Goal: Use online tool/utility: Utilize a website feature to perform a specific function

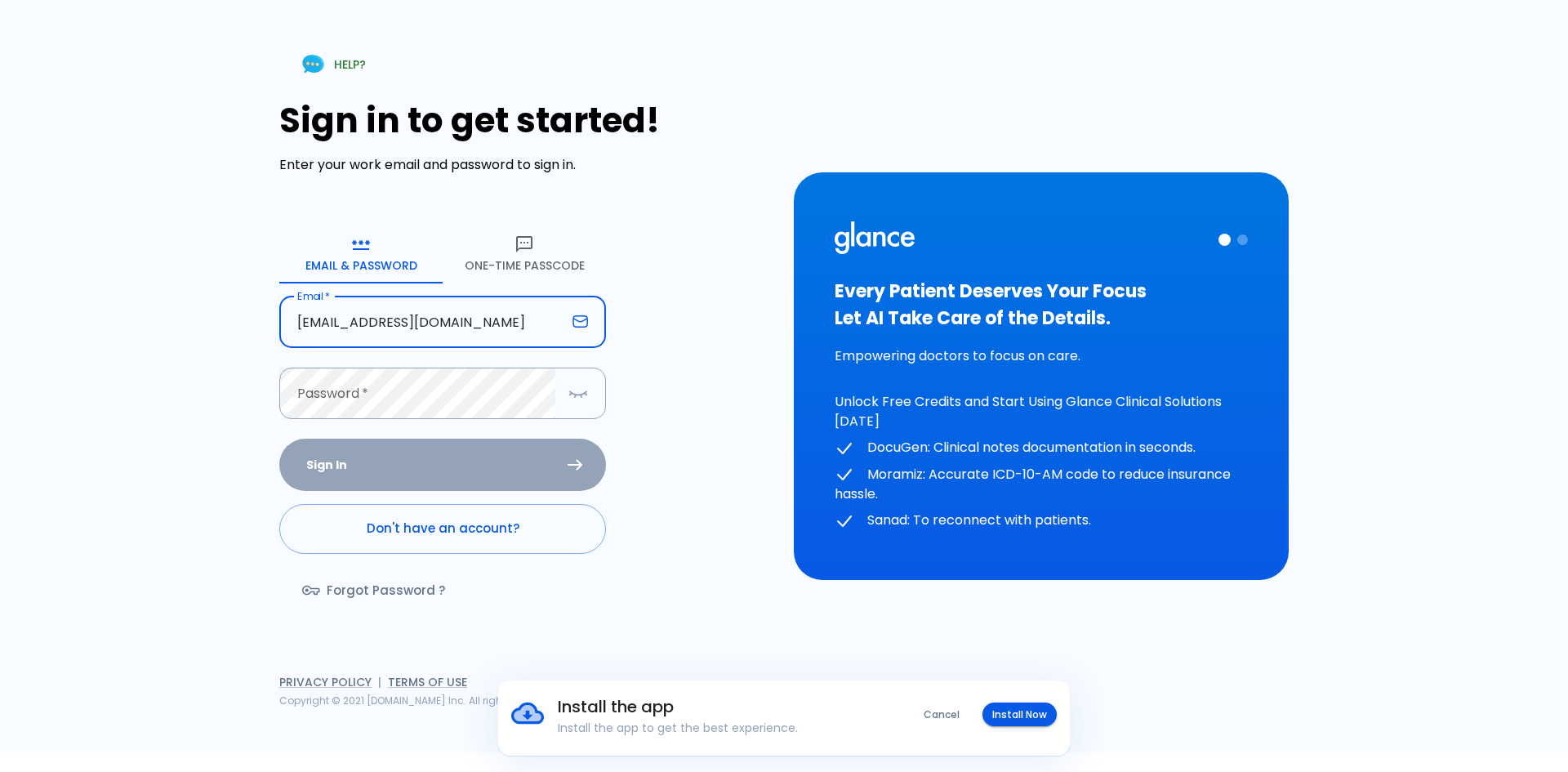
type input "[EMAIL_ADDRESS][DOMAIN_NAME]"
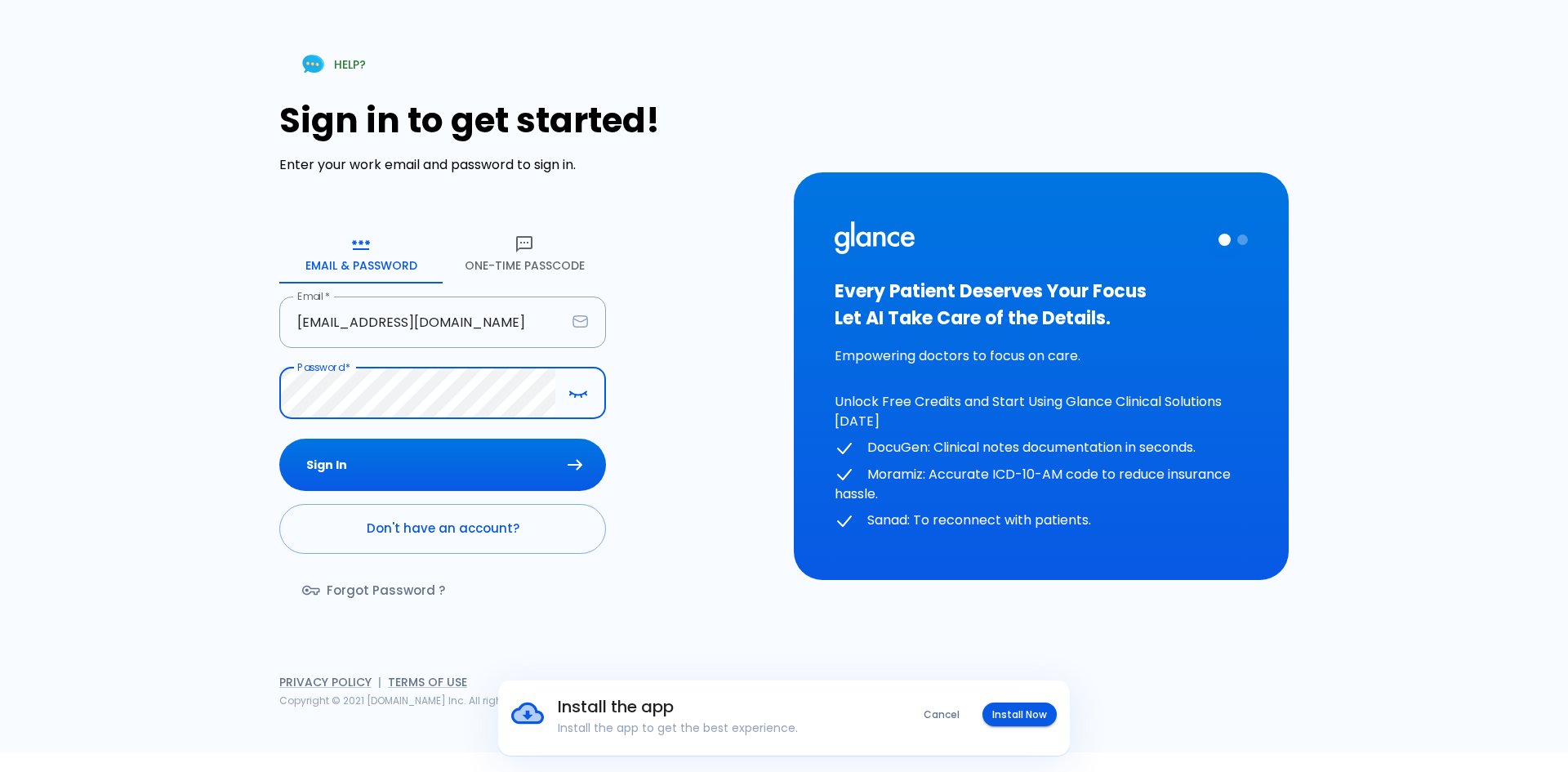
click at [280, 439] on button "Sign In" at bounding box center [443, 465] width 327 height 53
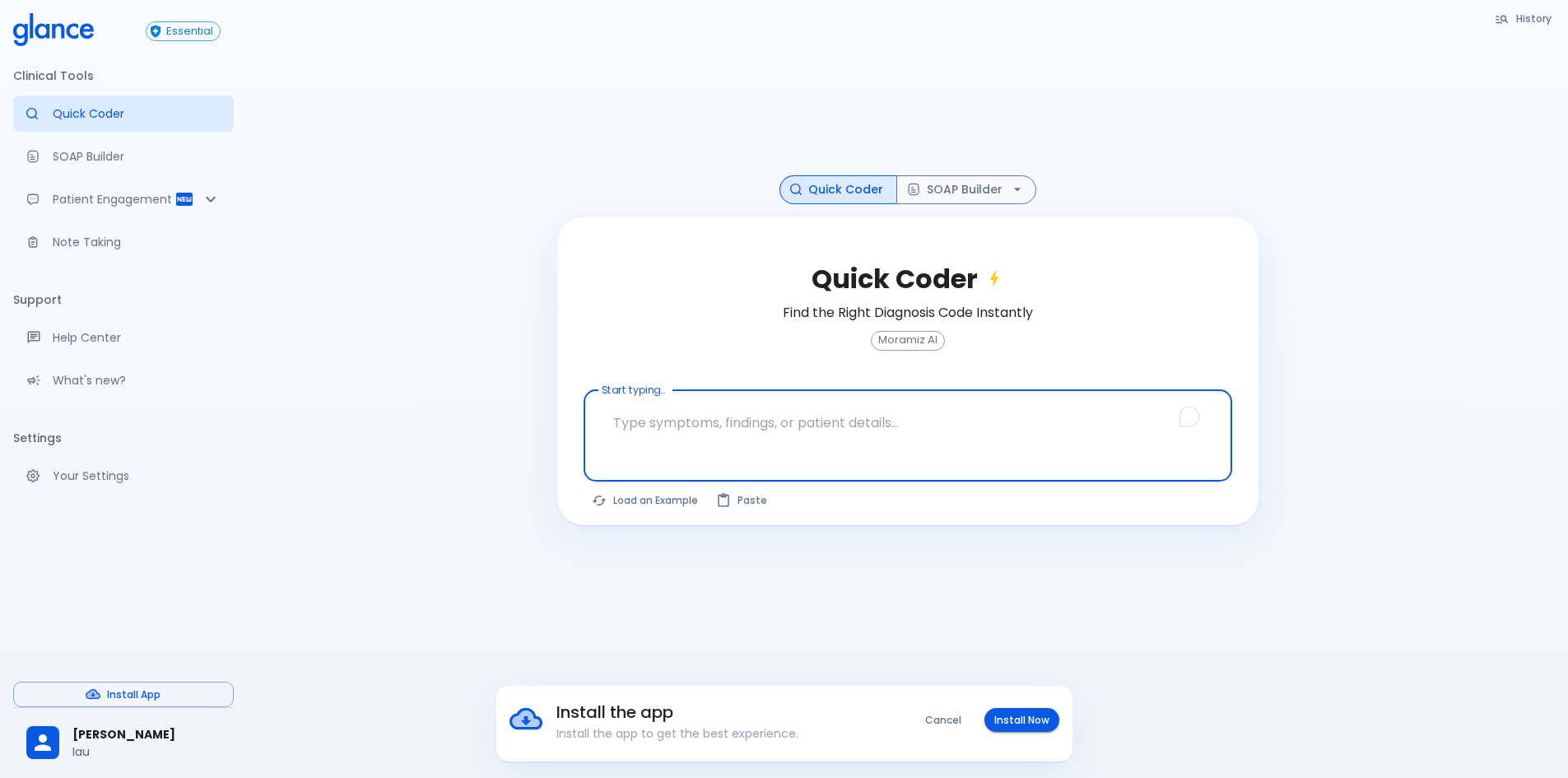
click at [795, 421] on textarea "To enrich screen reader interactions, please activate Accessibility in Grammarl…" at bounding box center [907, 423] width 625 height 52
paste textarea "Cardiology outpatient note, [DEMOGRAPHIC_DATA] [DEMOGRAPHIC_DATA] first visit k…"
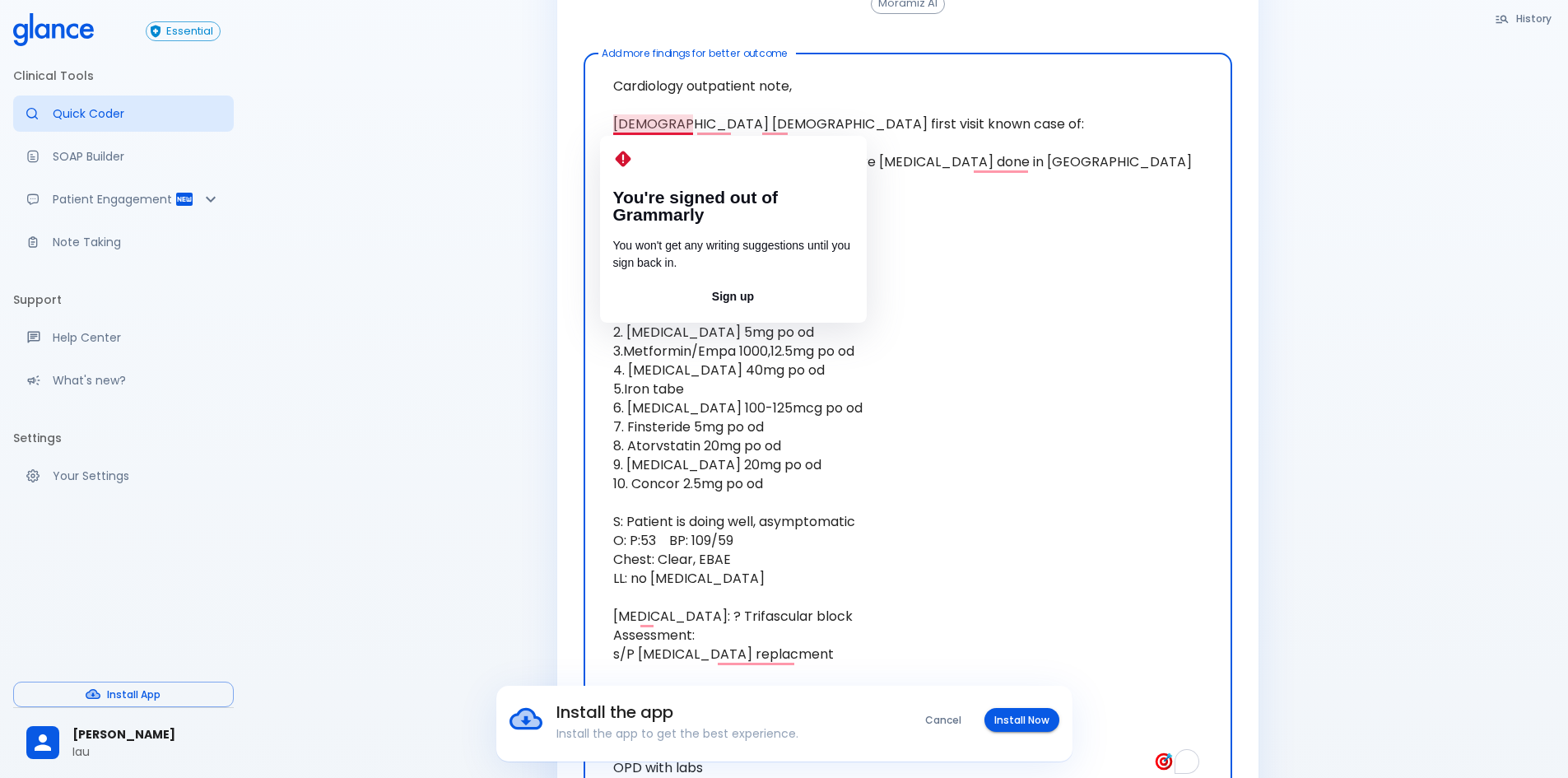
click at [936, 423] on textarea "Cardiology outpatient note, [DEMOGRAPHIC_DATA] [DEMOGRAPHIC_DATA] first visit k…" at bounding box center [907, 426] width 625 height 734
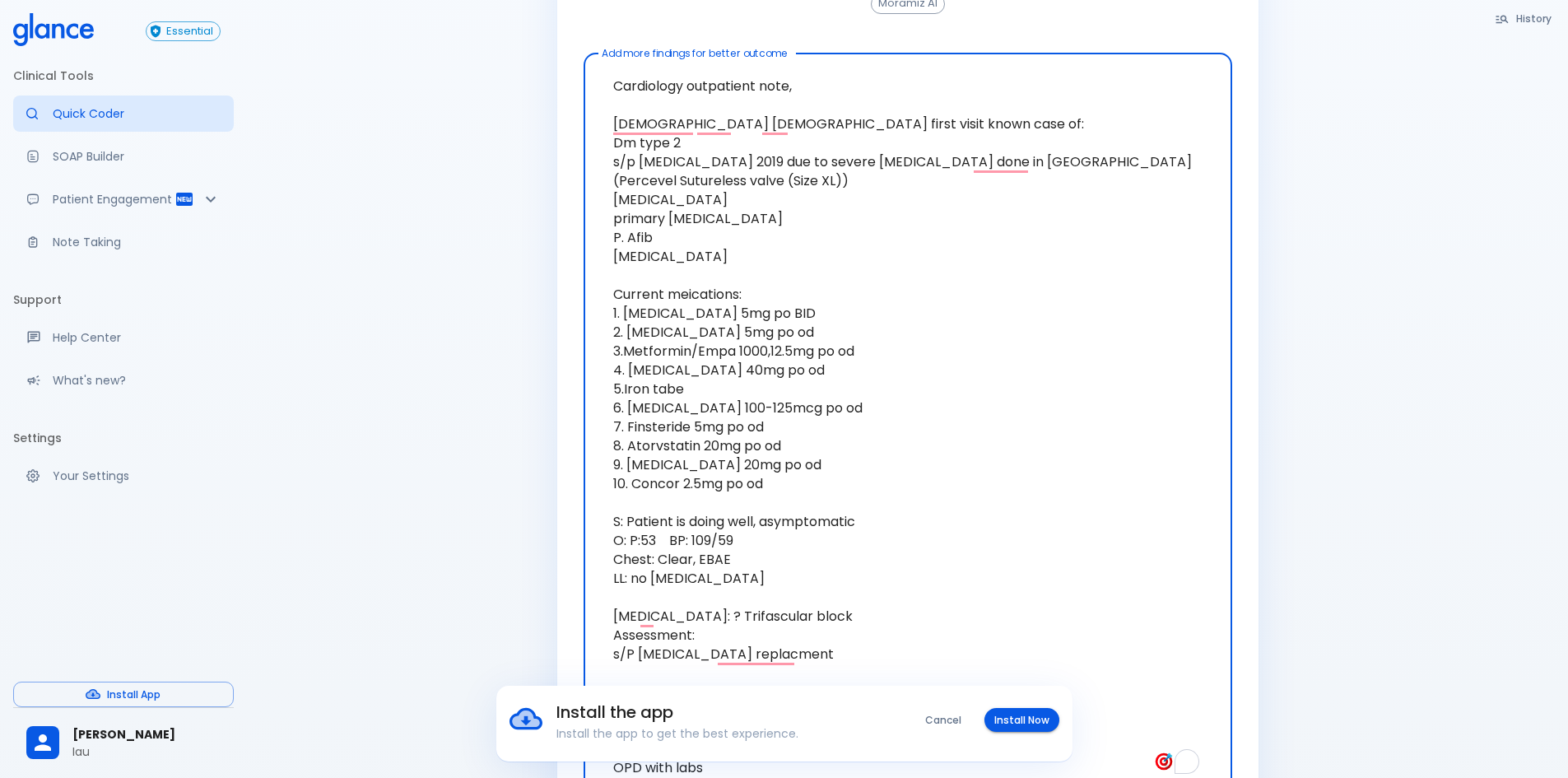
scroll to position [419, 0]
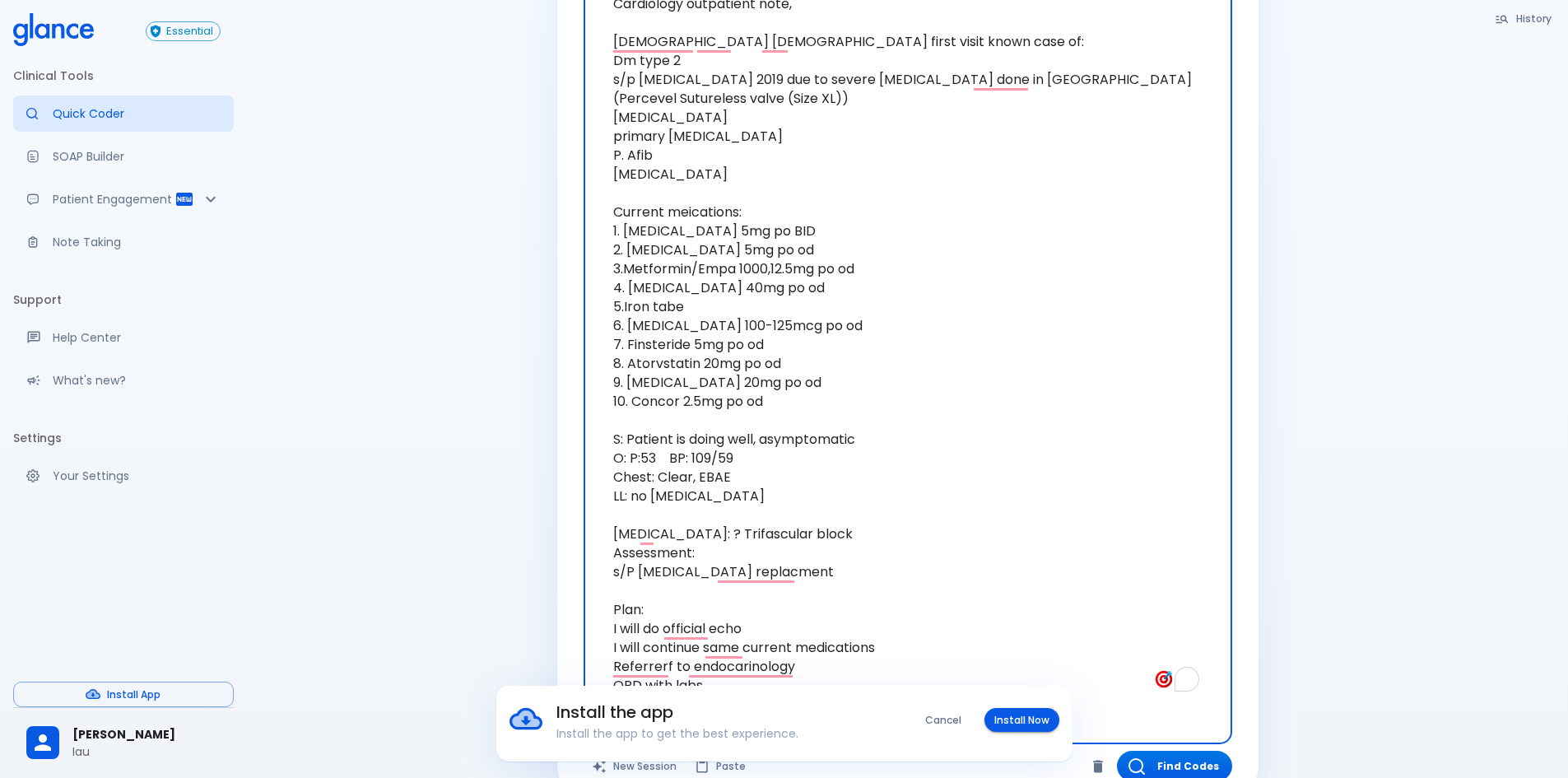
drag, startPoint x: 736, startPoint y: 461, endPoint x: 631, endPoint y: 453, distance: 105.3
click at [631, 453] on textarea "Cardiology outpatient note, [DEMOGRAPHIC_DATA] [DEMOGRAPHIC_DATA] first visit k…" at bounding box center [907, 344] width 625 height 734
drag, startPoint x: 753, startPoint y: 512, endPoint x: 614, endPoint y: 482, distance: 142.2
click at [614, 482] on textarea "Cardiology outpatient note, [DEMOGRAPHIC_DATA] [DEMOGRAPHIC_DATA] first visit k…" at bounding box center [907, 344] width 625 height 734
click at [713, 536] on textarea "Cardiology outpatient note, [DEMOGRAPHIC_DATA] [DEMOGRAPHIC_DATA] first visit k…" at bounding box center [907, 344] width 625 height 734
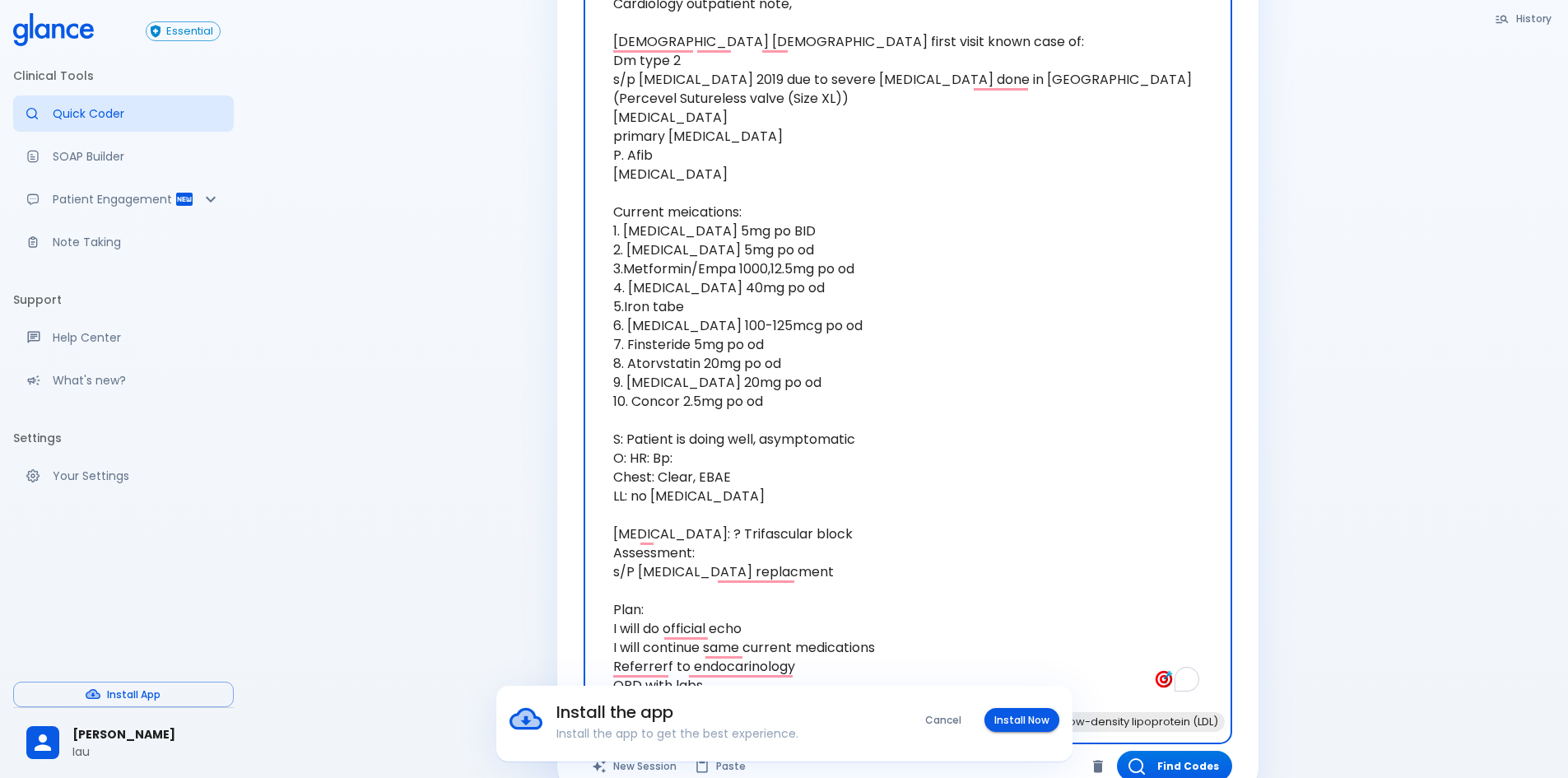
drag, startPoint x: 767, startPoint y: 532, endPoint x: 665, endPoint y: 531, distance: 102.0
click at [674, 531] on textarea "Cardiology outpatient note, [DEMOGRAPHIC_DATA] [DEMOGRAPHIC_DATA] first visit k…" at bounding box center [907, 344] width 625 height 734
click at [655, 531] on textarea "Cardiology outpatient note, [DEMOGRAPHIC_DATA] [DEMOGRAPHIC_DATA] first visit k…" at bounding box center [907, 344] width 625 height 734
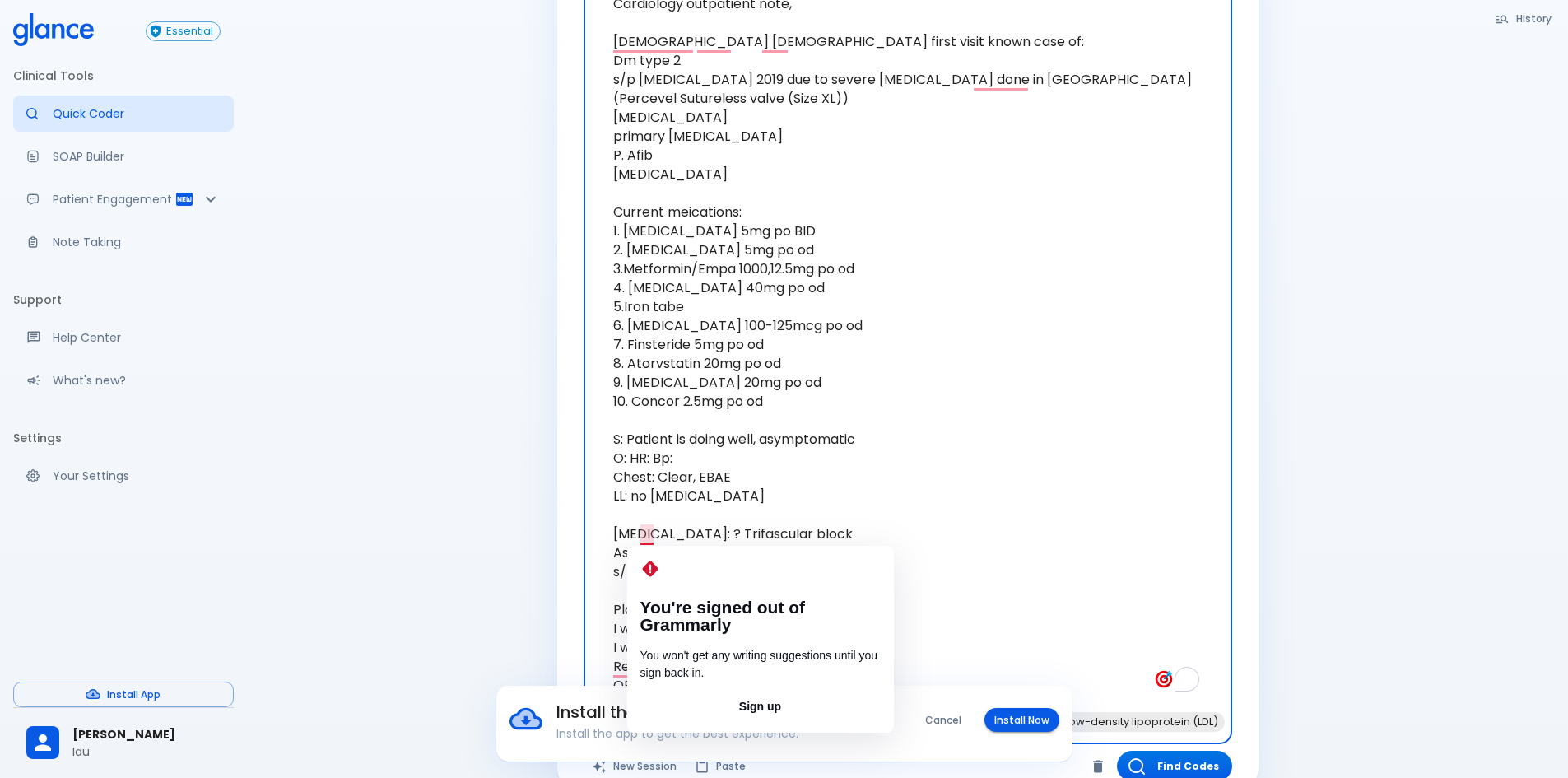
click at [643, 532] on textarea "Cardiology outpatient note, [DEMOGRAPHIC_DATA] [DEMOGRAPHIC_DATA] first visit k…" at bounding box center [907, 344] width 625 height 734
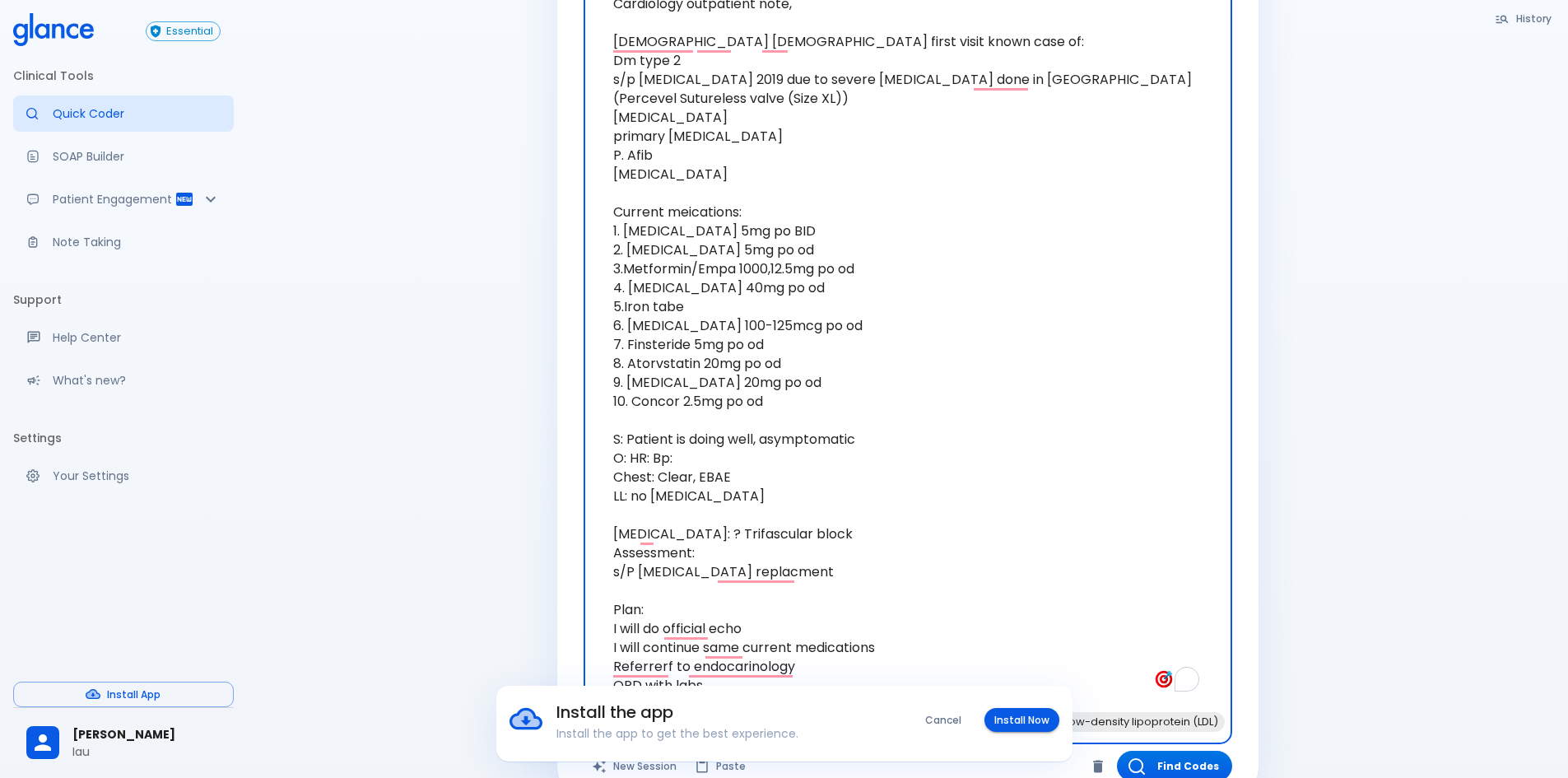
drag, startPoint x: 648, startPoint y: 535, endPoint x: 770, endPoint y: 526, distance: 122.3
click at [770, 526] on textarea "Cardiology outpatient note, [DEMOGRAPHIC_DATA] [DEMOGRAPHIC_DATA] first visit k…" at bounding box center [907, 344] width 625 height 734
click at [649, 455] on textarea "Cardiology outpatient note, [DEMOGRAPHIC_DATA] [DEMOGRAPHIC_DATA] first visit k…" at bounding box center [907, 344] width 625 height 734
click at [756, 459] on textarea "Cardiology outpatient note, [DEMOGRAPHIC_DATA] [DEMOGRAPHIC_DATA] first visit k…" at bounding box center [907, 344] width 625 height 734
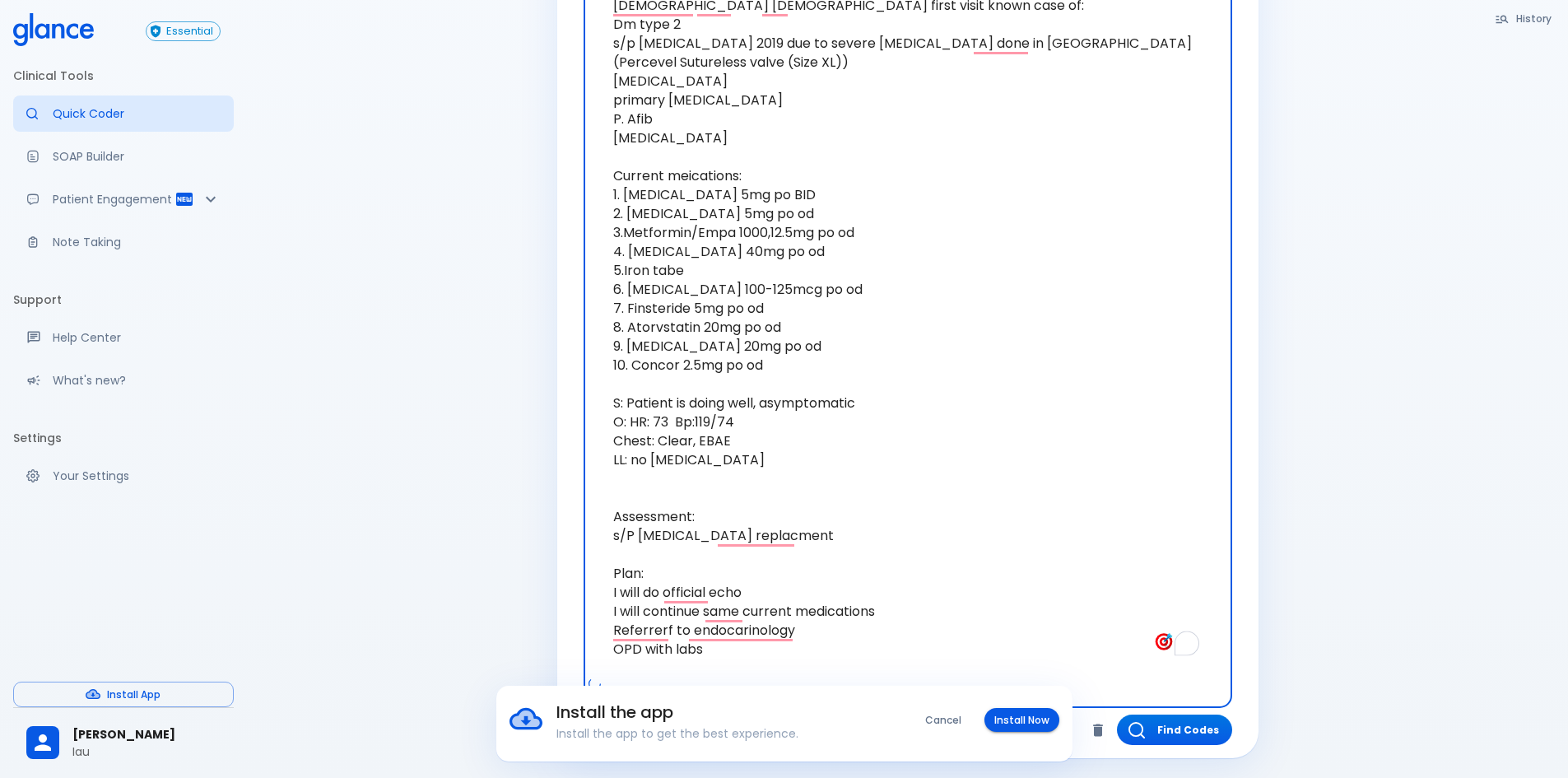
click at [667, 493] on textarea "Cardiology outpatient note, [DEMOGRAPHIC_DATA] [DEMOGRAPHIC_DATA] first visit k…" at bounding box center [907, 308] width 625 height 734
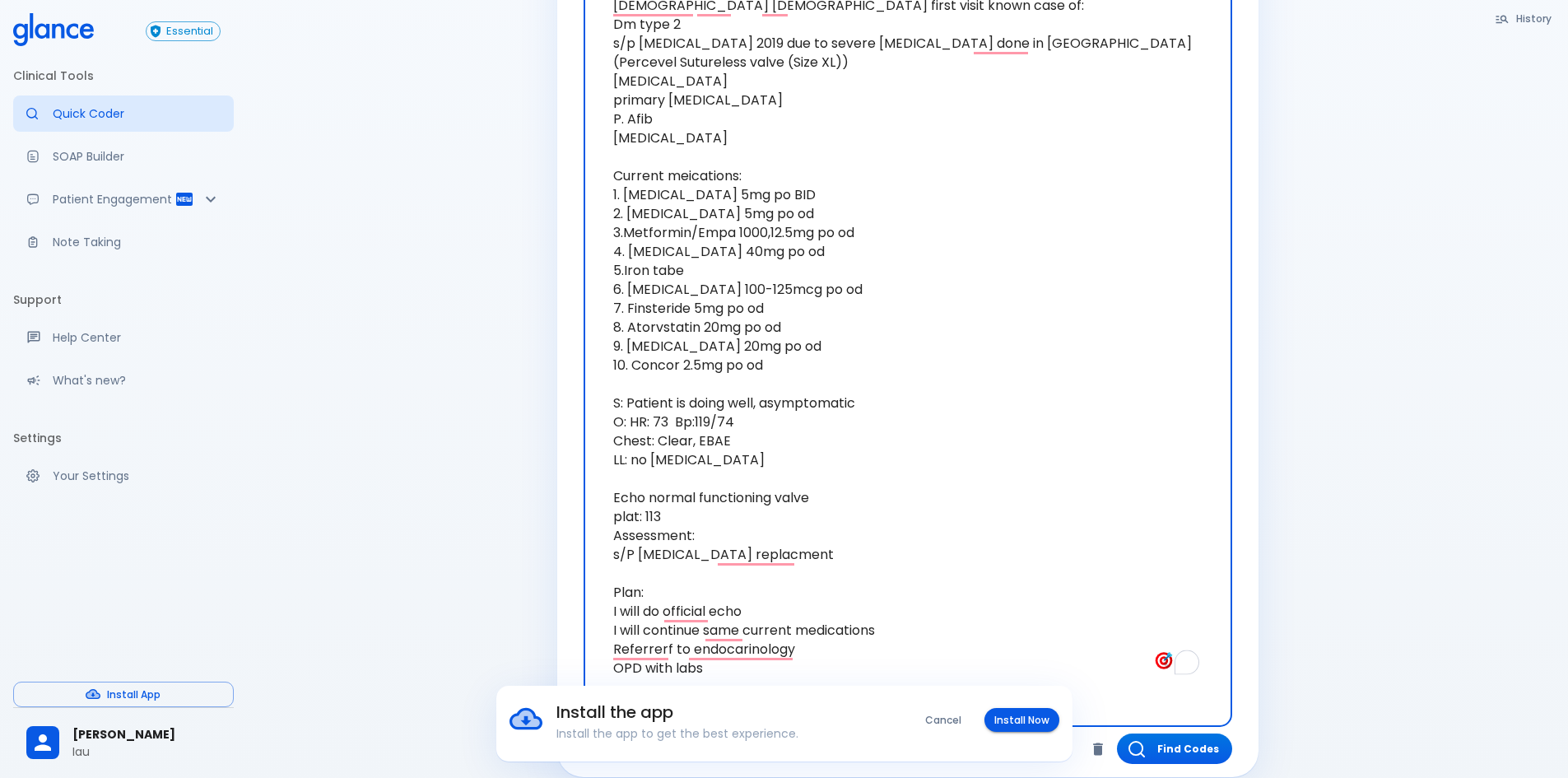
drag, startPoint x: 748, startPoint y: 676, endPoint x: 613, endPoint y: 618, distance: 146.9
click at [613, 618] on textarea "Cardiology outpatient note, [DEMOGRAPHIC_DATA] [DEMOGRAPHIC_DATA] first visit k…" at bounding box center [907, 318] width 625 height 753
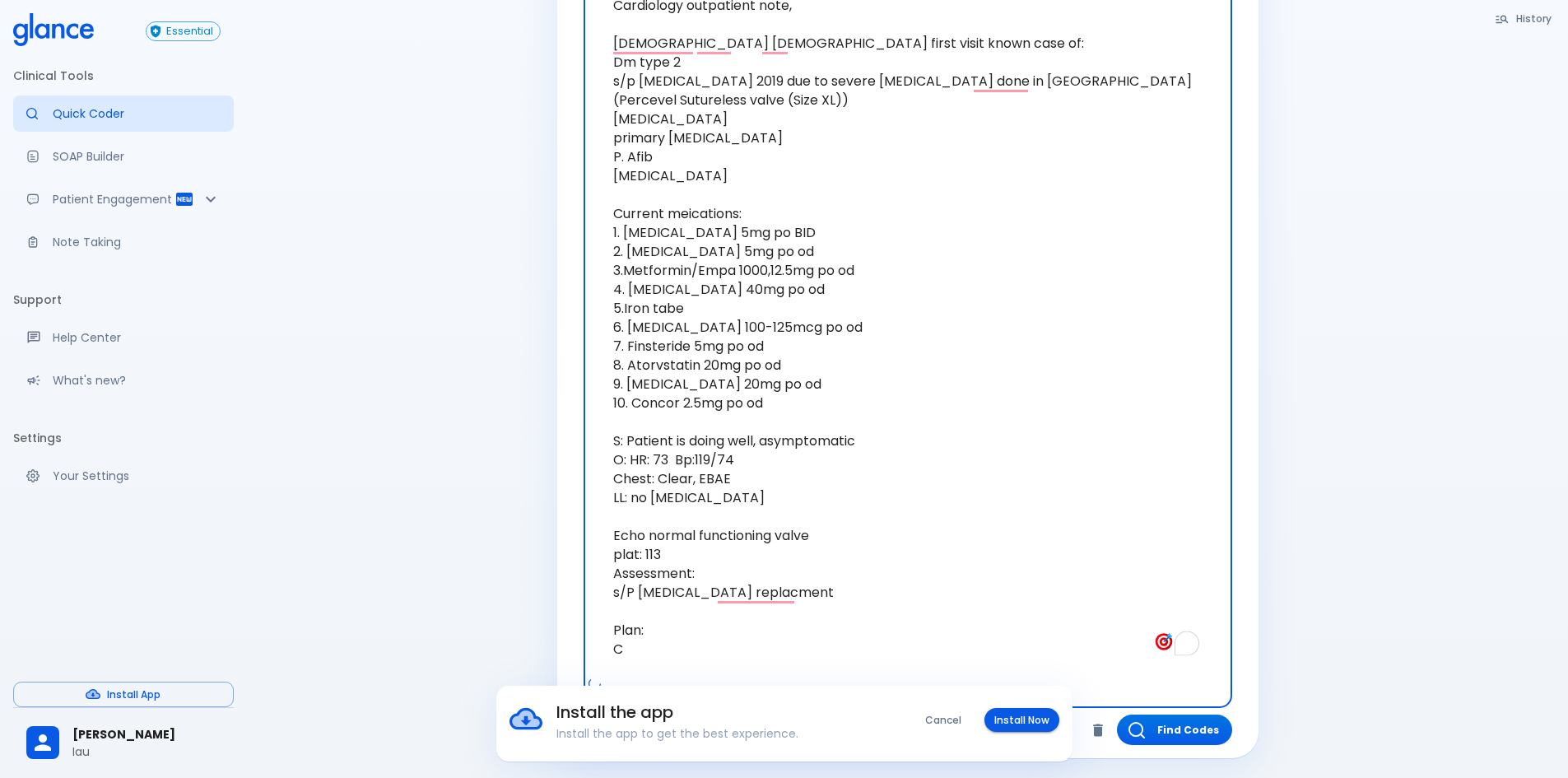
scroll to position [417, 0]
click at [644, 669] on textarea "Cardiology outpatient note, [DEMOGRAPHIC_DATA] [DEMOGRAPHIC_DATA] first visit k…" at bounding box center [907, 326] width 625 height 695
click at [944, 715] on button "Cancel" at bounding box center [944, 720] width 56 height 24
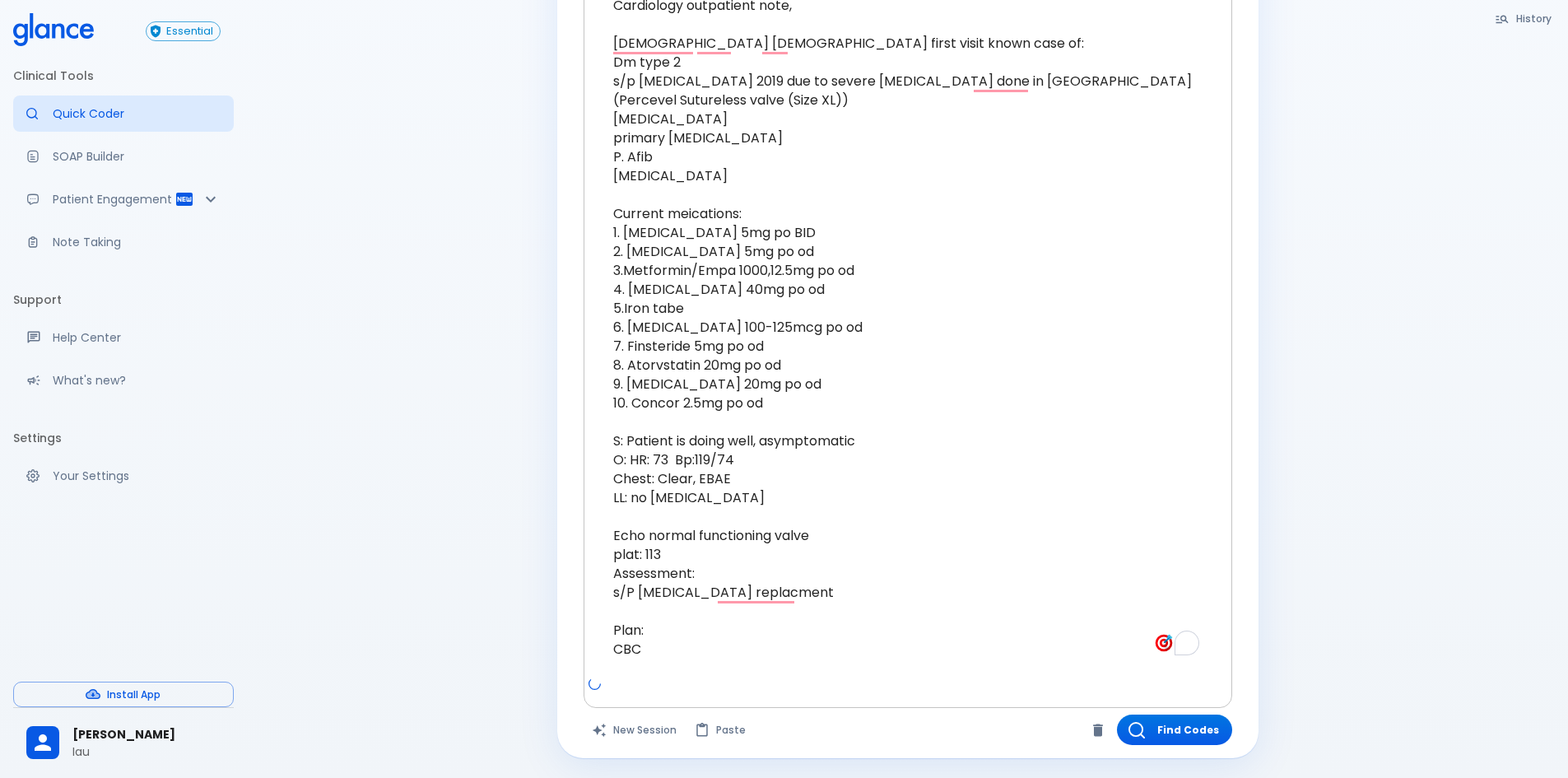
click at [630, 661] on textarea "Cardiology outpatient note, [DEMOGRAPHIC_DATA] [DEMOGRAPHIC_DATA] first visit k…" at bounding box center [907, 326] width 625 height 695
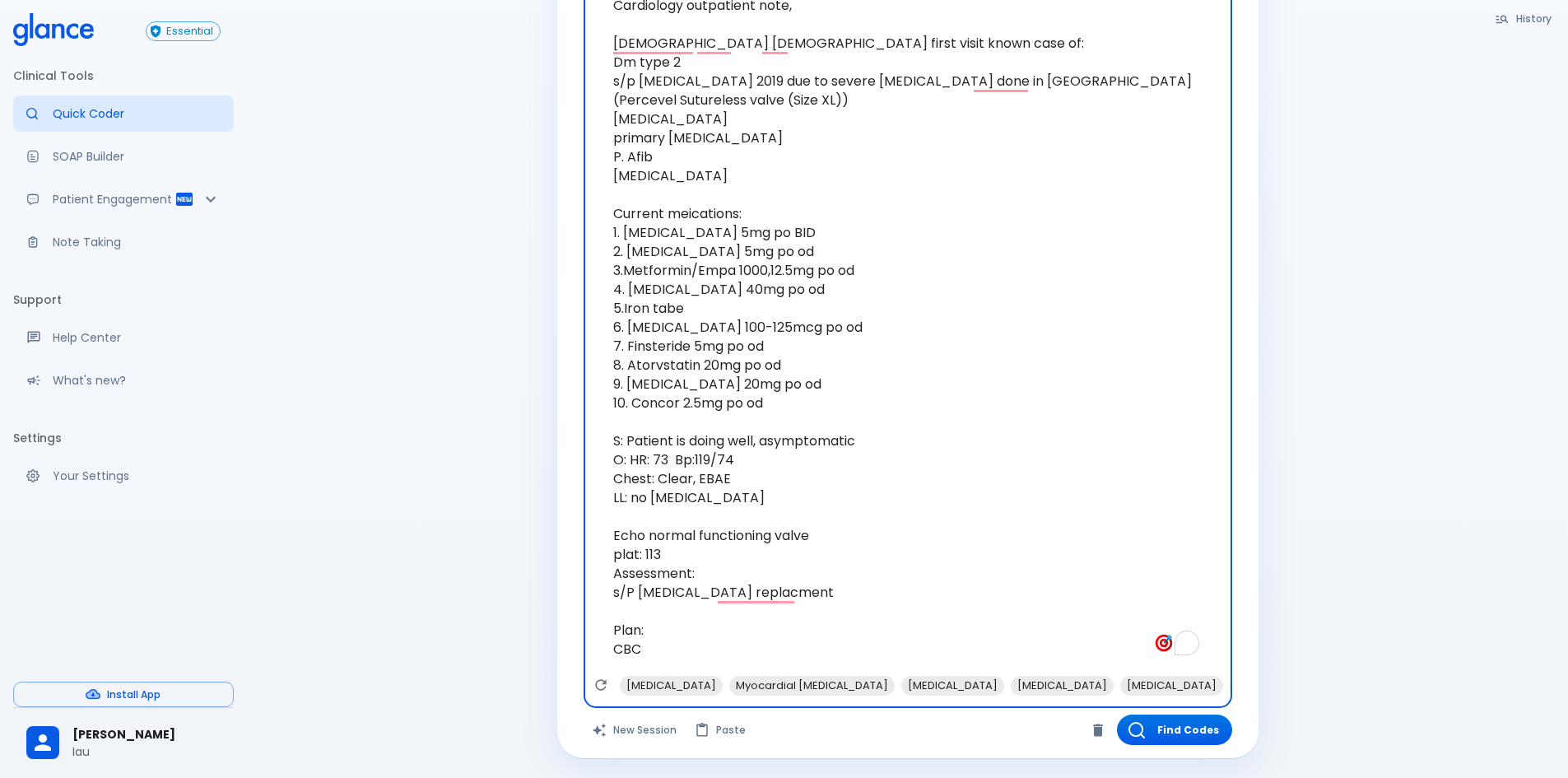
click at [645, 656] on textarea "Cardiology outpatient note, [DEMOGRAPHIC_DATA] [DEMOGRAPHIC_DATA] first visit k…" at bounding box center [907, 326] width 625 height 695
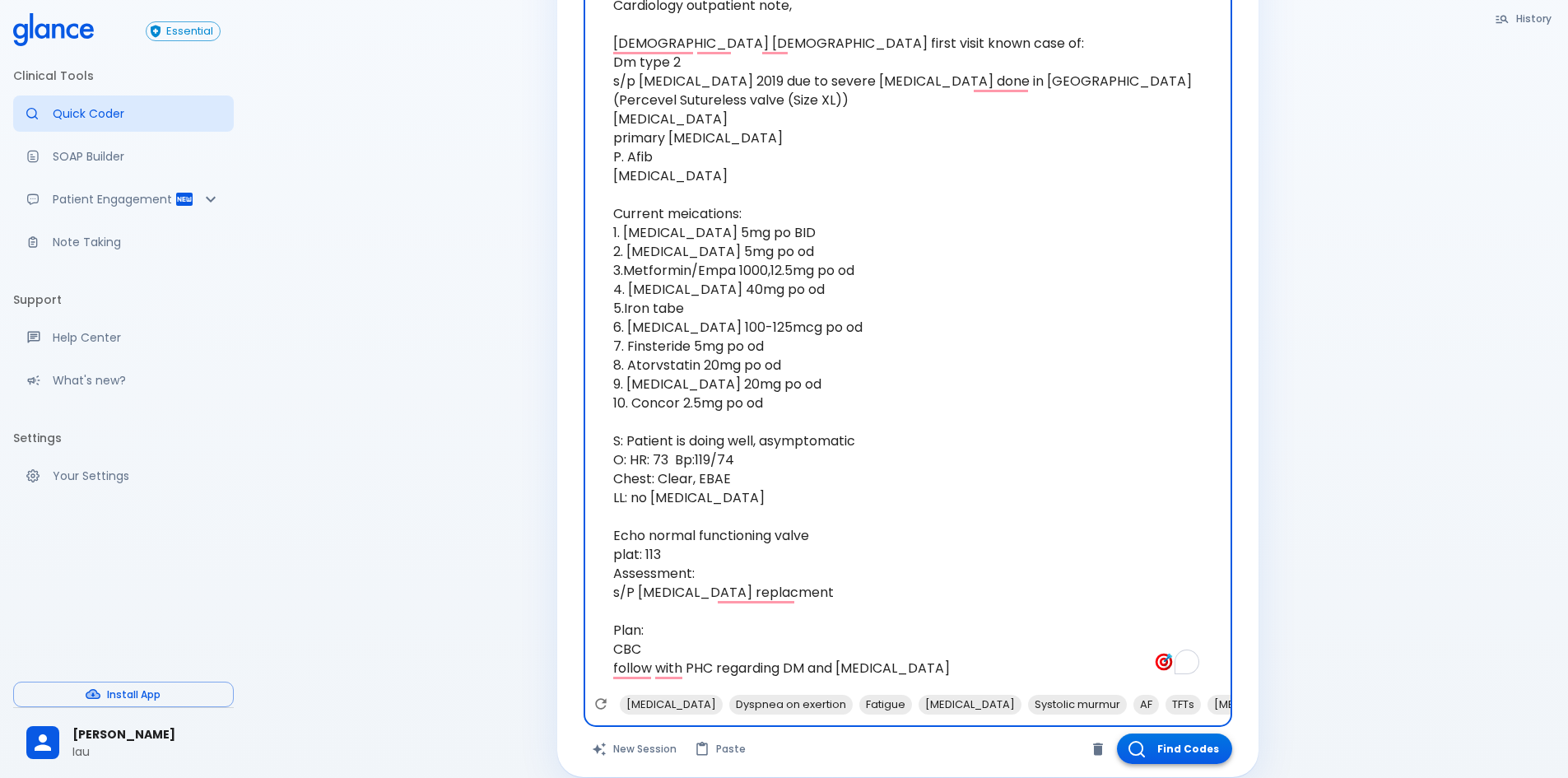
type textarea "Cardiology outpatient note, [DEMOGRAPHIC_DATA] [DEMOGRAPHIC_DATA] first visit k…"
click at [1204, 748] on button "Find Codes" at bounding box center [1174, 749] width 115 height 31
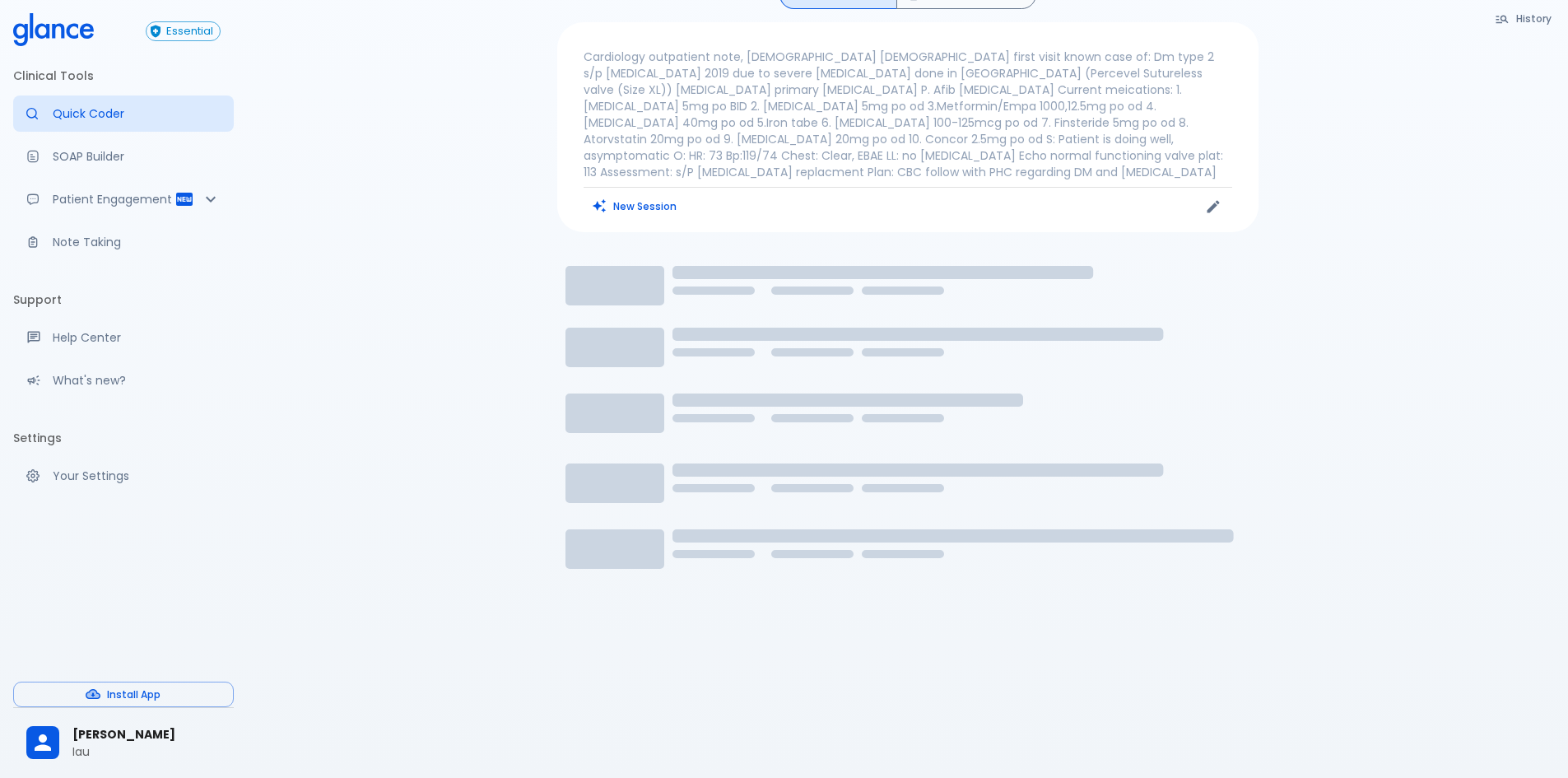
scroll to position [0, 0]
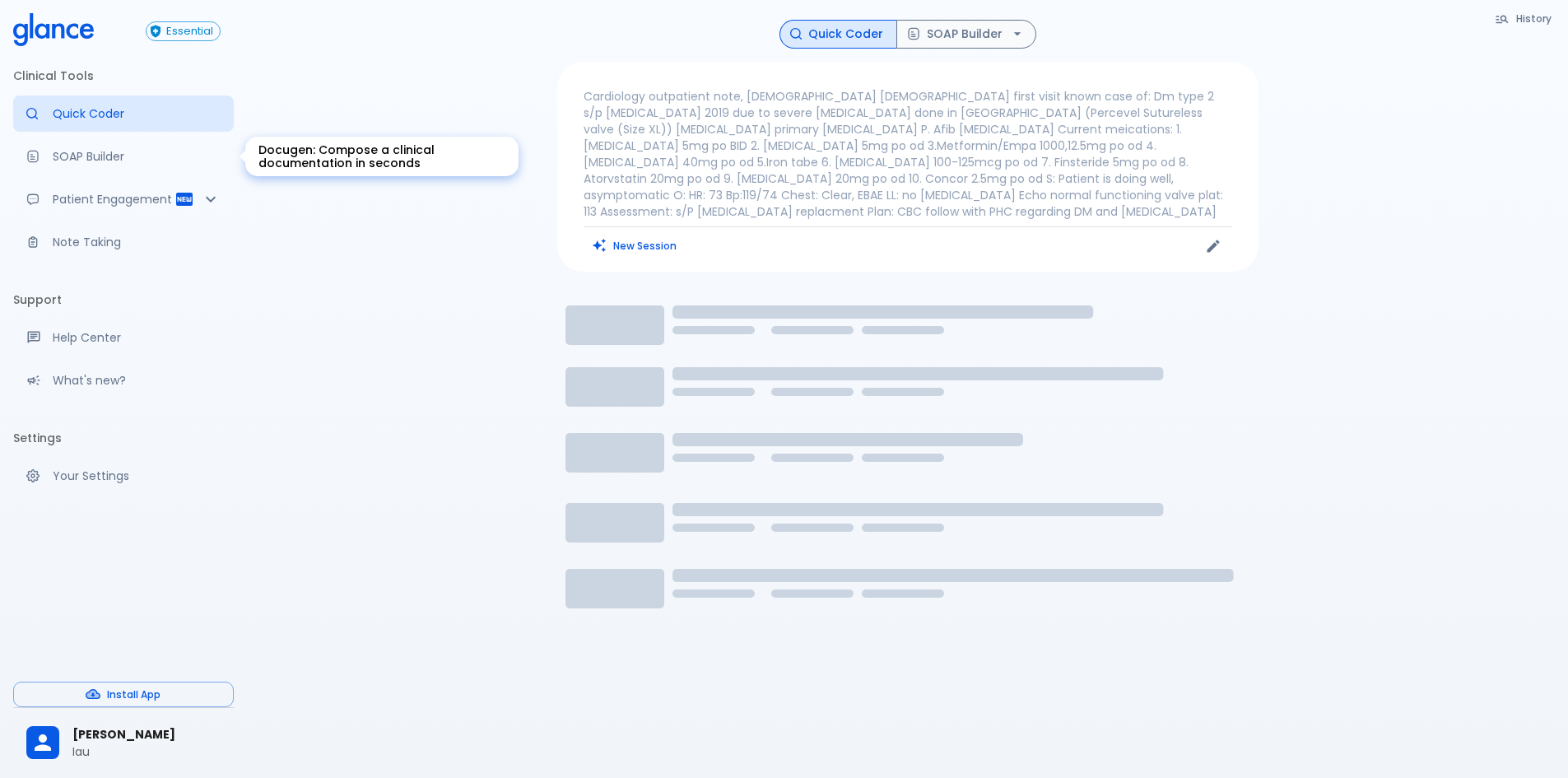
click at [106, 165] on p "SOAP Builder" at bounding box center [136, 156] width 168 height 16
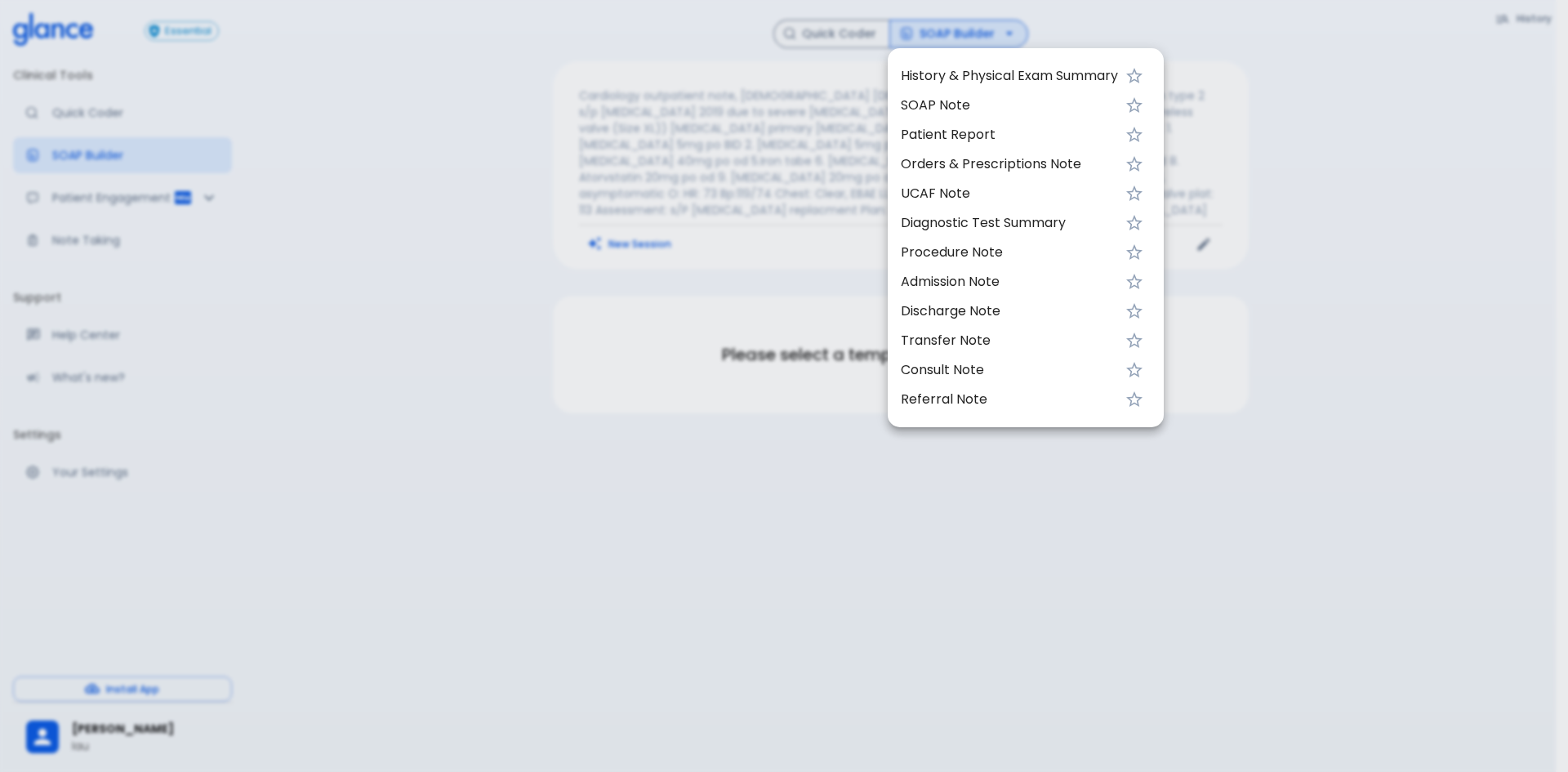
click at [967, 110] on span "SOAP Note" at bounding box center [1010, 105] width 218 height 20
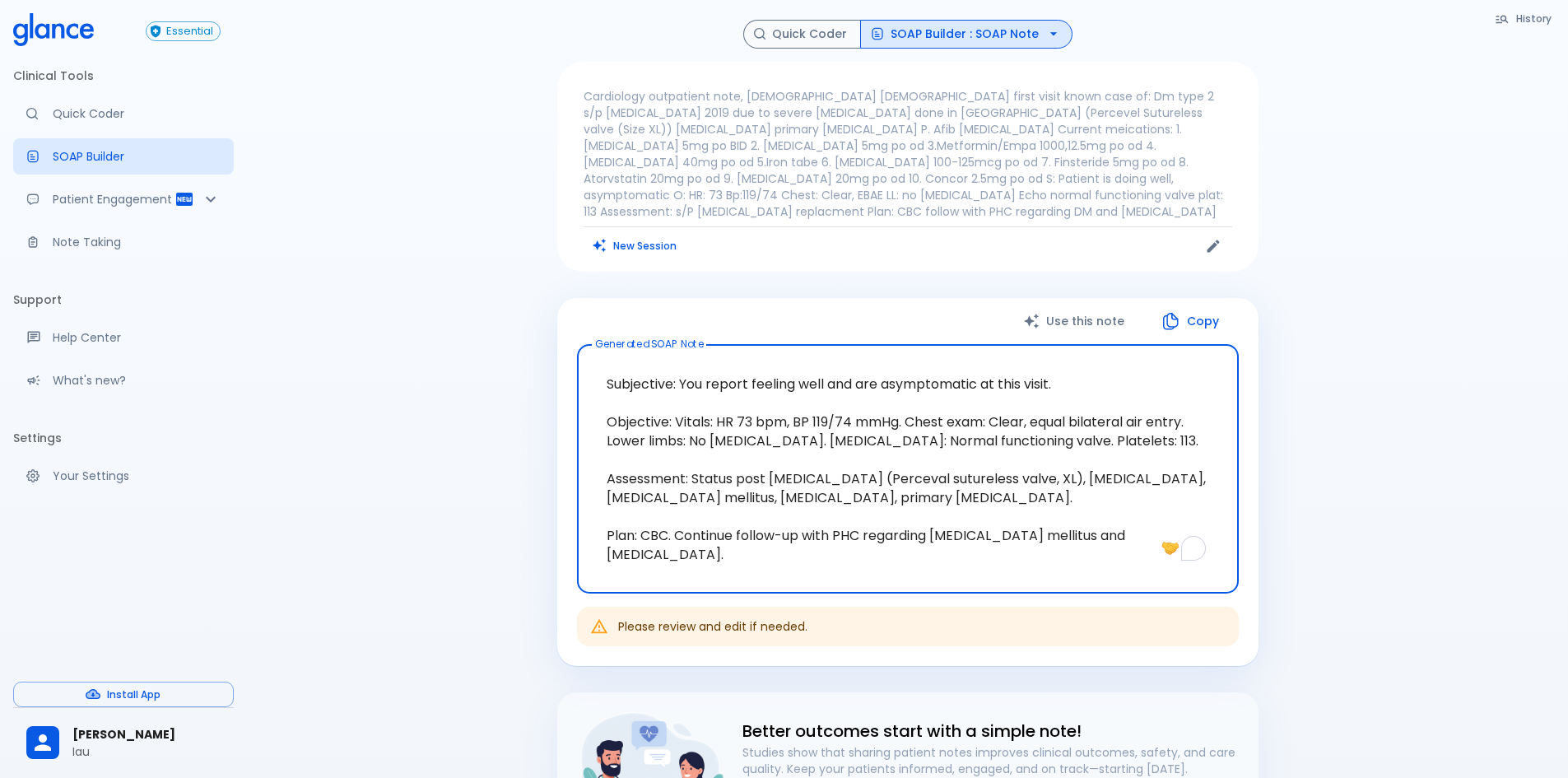
scroll to position [208, 0]
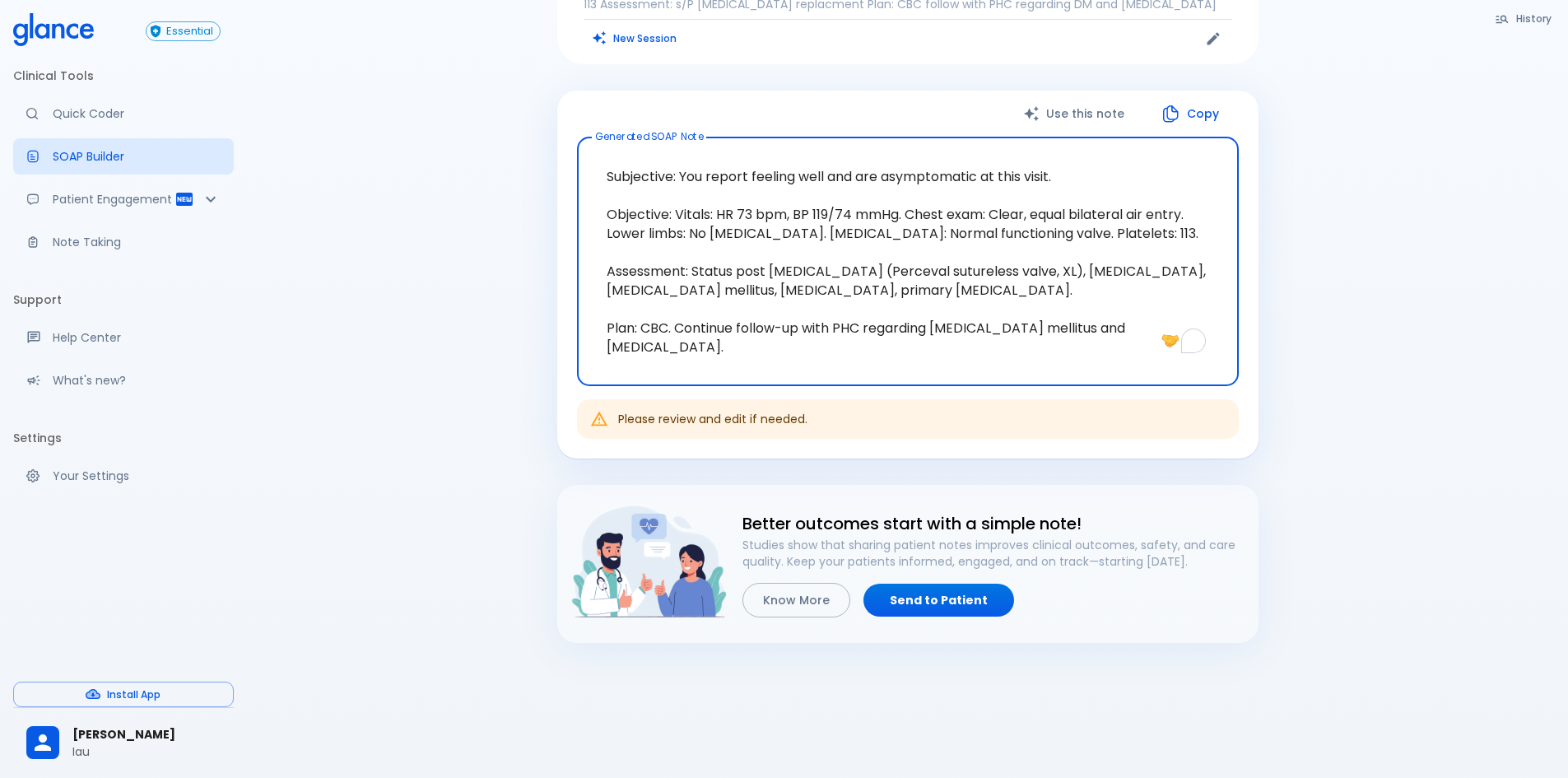
drag, startPoint x: 612, startPoint y: 155, endPoint x: 701, endPoint y: 337, distance: 202.6
click at [701, 337] on textarea "Subjective: You report feeling well and are asymptomatic at this visit. Objecti…" at bounding box center [907, 261] width 639 height 222
type textarea "S"
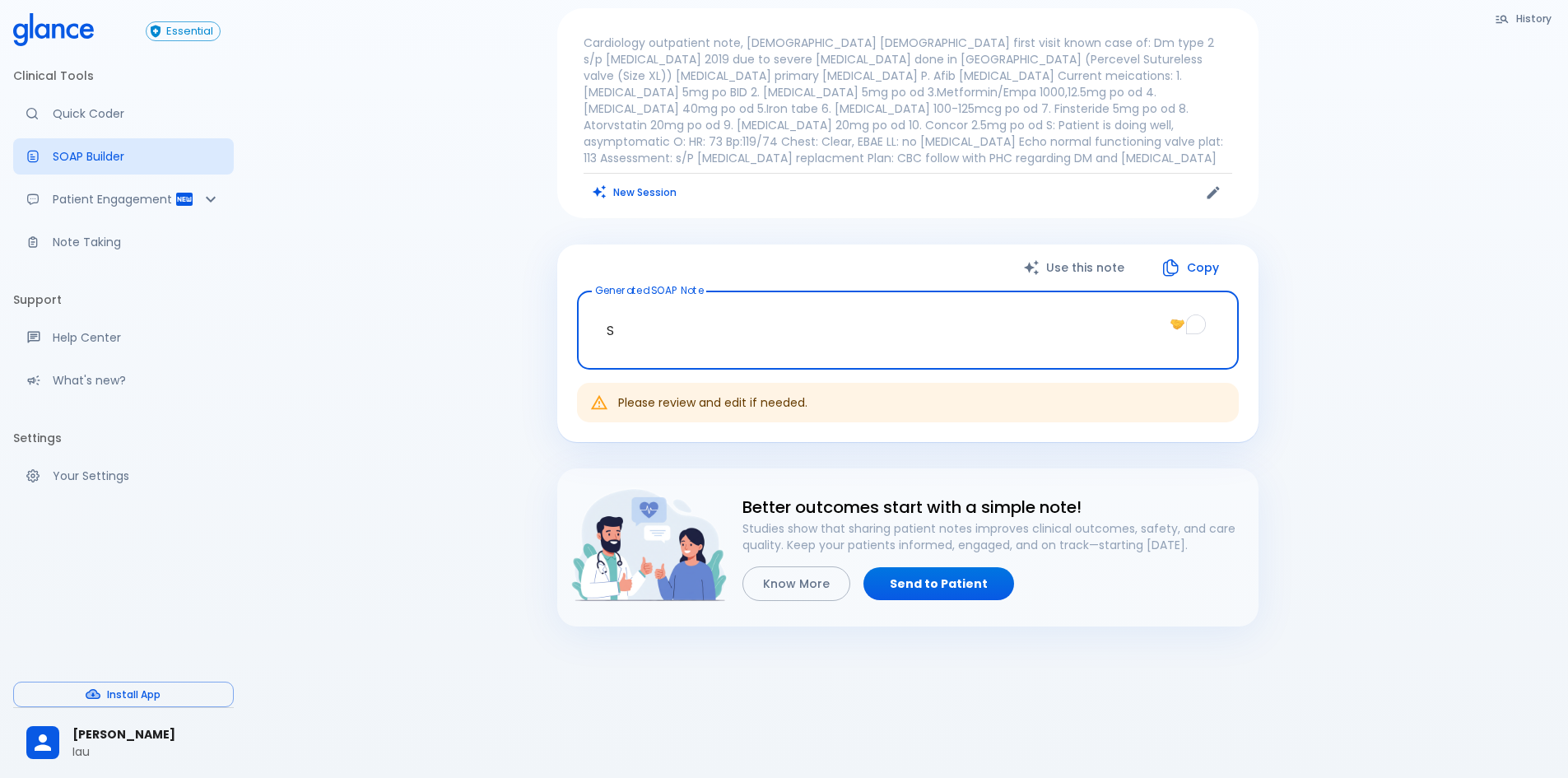
scroll to position [40, 0]
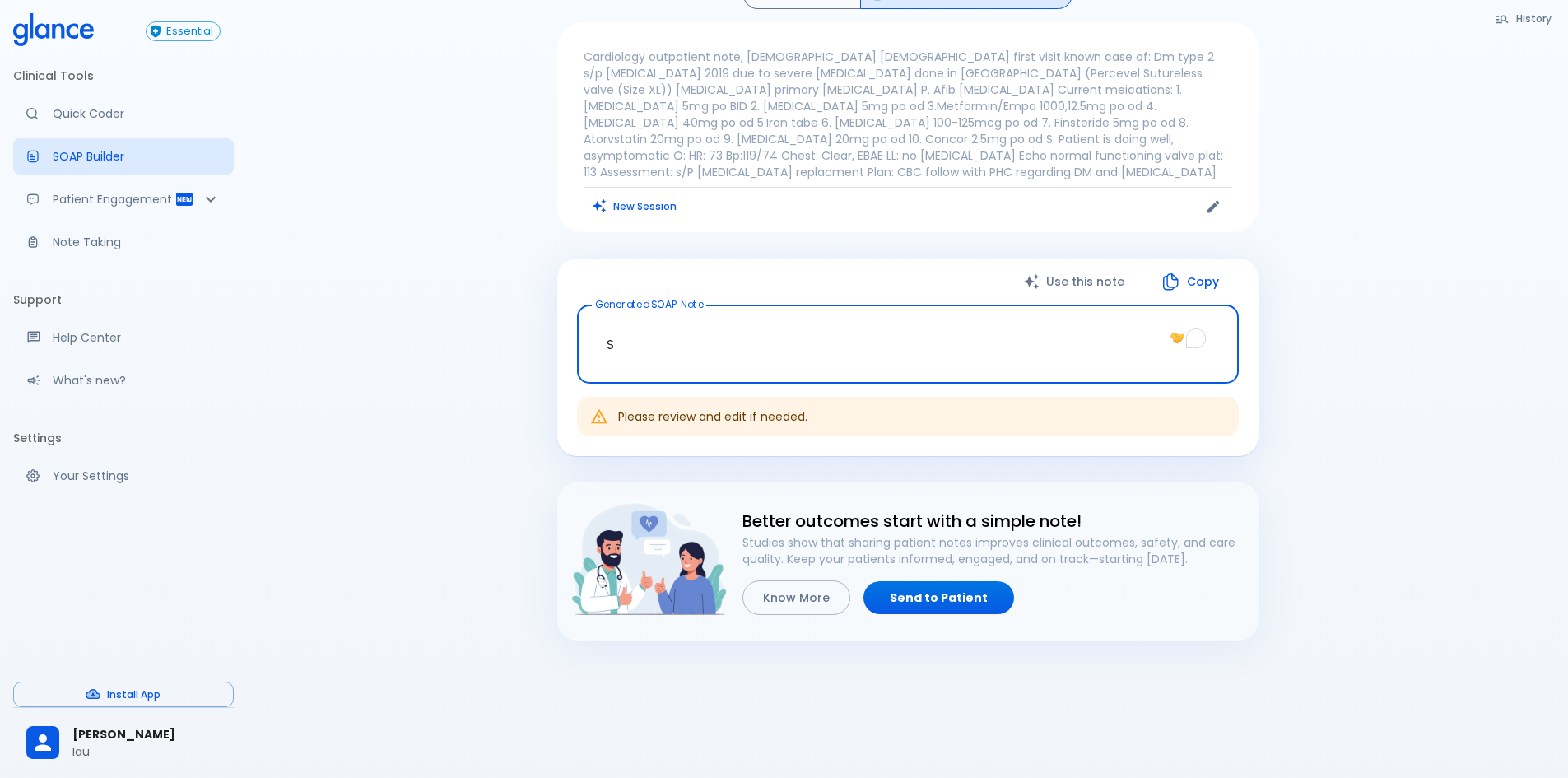
click at [532, 344] on div "History Quick Coder SOAP Builder : SOAP Note Cardiology outpatient note, [DEMOG…" at bounding box center [906, 375] width 1321 height 831
drag, startPoint x: 660, startPoint y: 327, endPoint x: 585, endPoint y: 319, distance: 75.4
click at [585, 319] on div "S x Generated SOAP Note" at bounding box center [908, 344] width 662 height 79
paste textarea "Cardiology OPD note [DEMOGRAPHIC_DATA] [DEMOGRAPHIC_DATA] K/C of: - SCD - Obstr…"
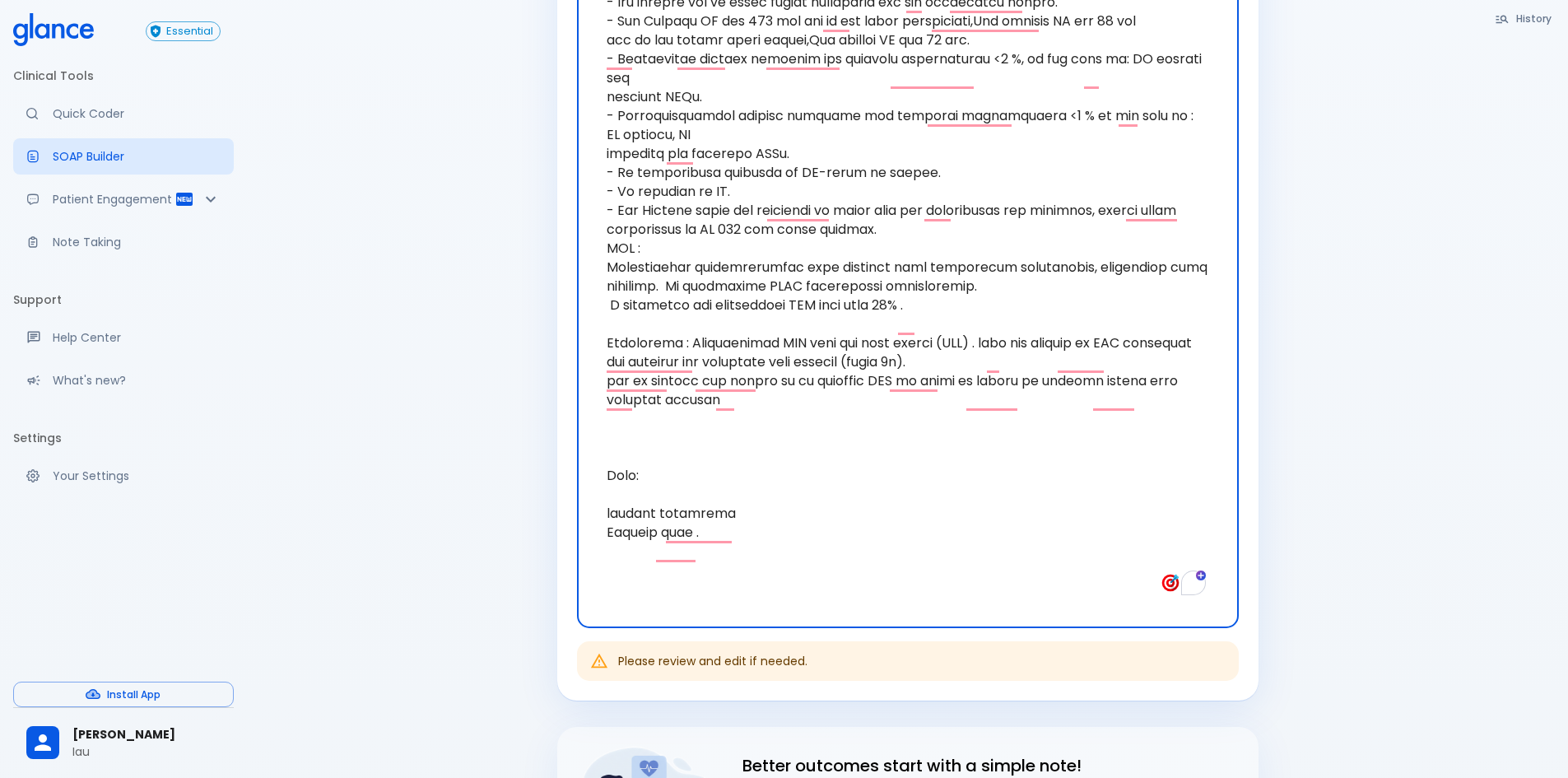
scroll to position [1230, 0]
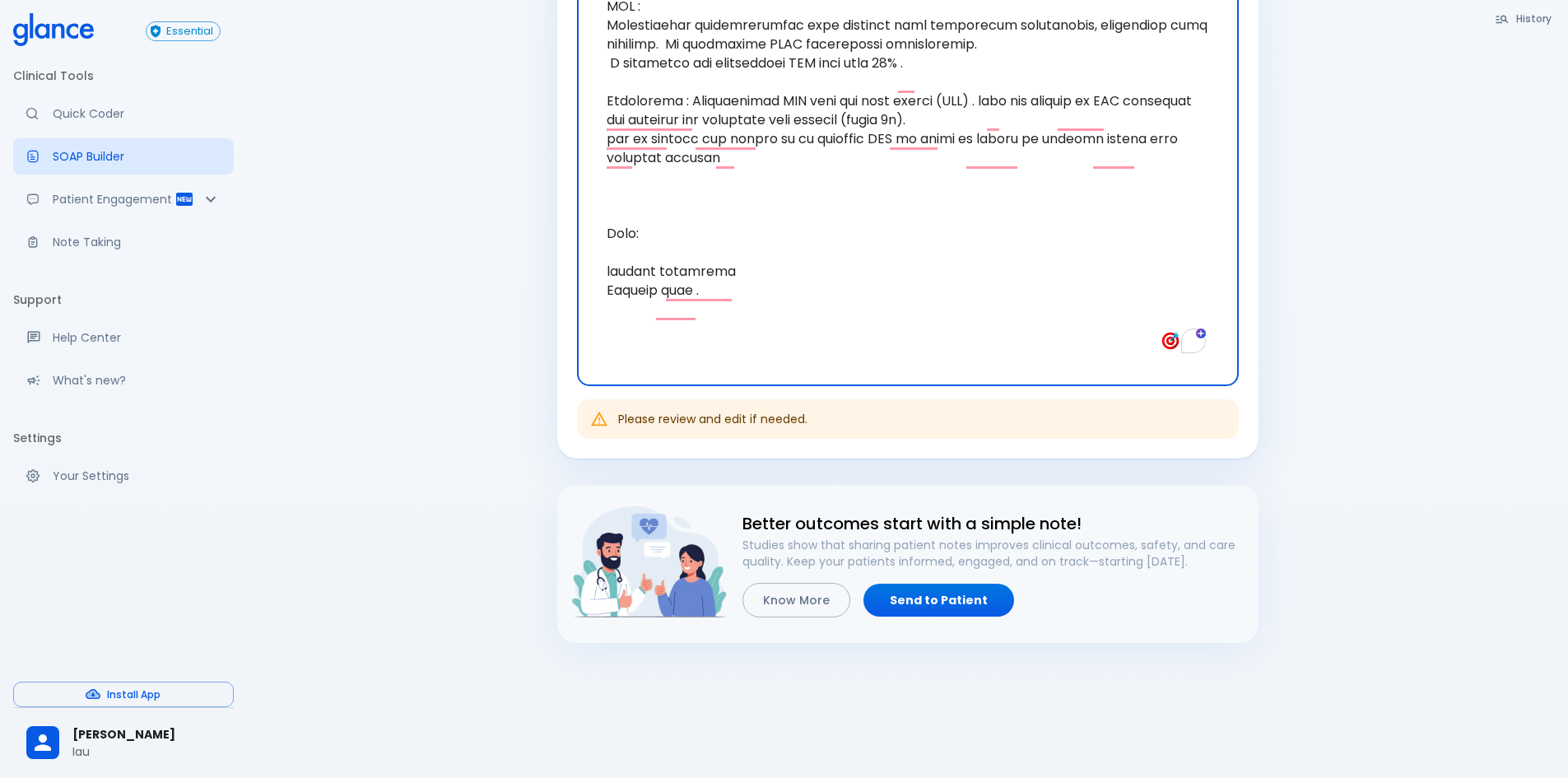
type textarea "Cardiology OPD note [DEMOGRAPHIC_DATA] [DEMOGRAPHIC_DATA] K/C of: - SCD - Obstr…"
click at [786, 404] on div "Please review and edit if needed." at bounding box center [712, 419] width 189 height 30
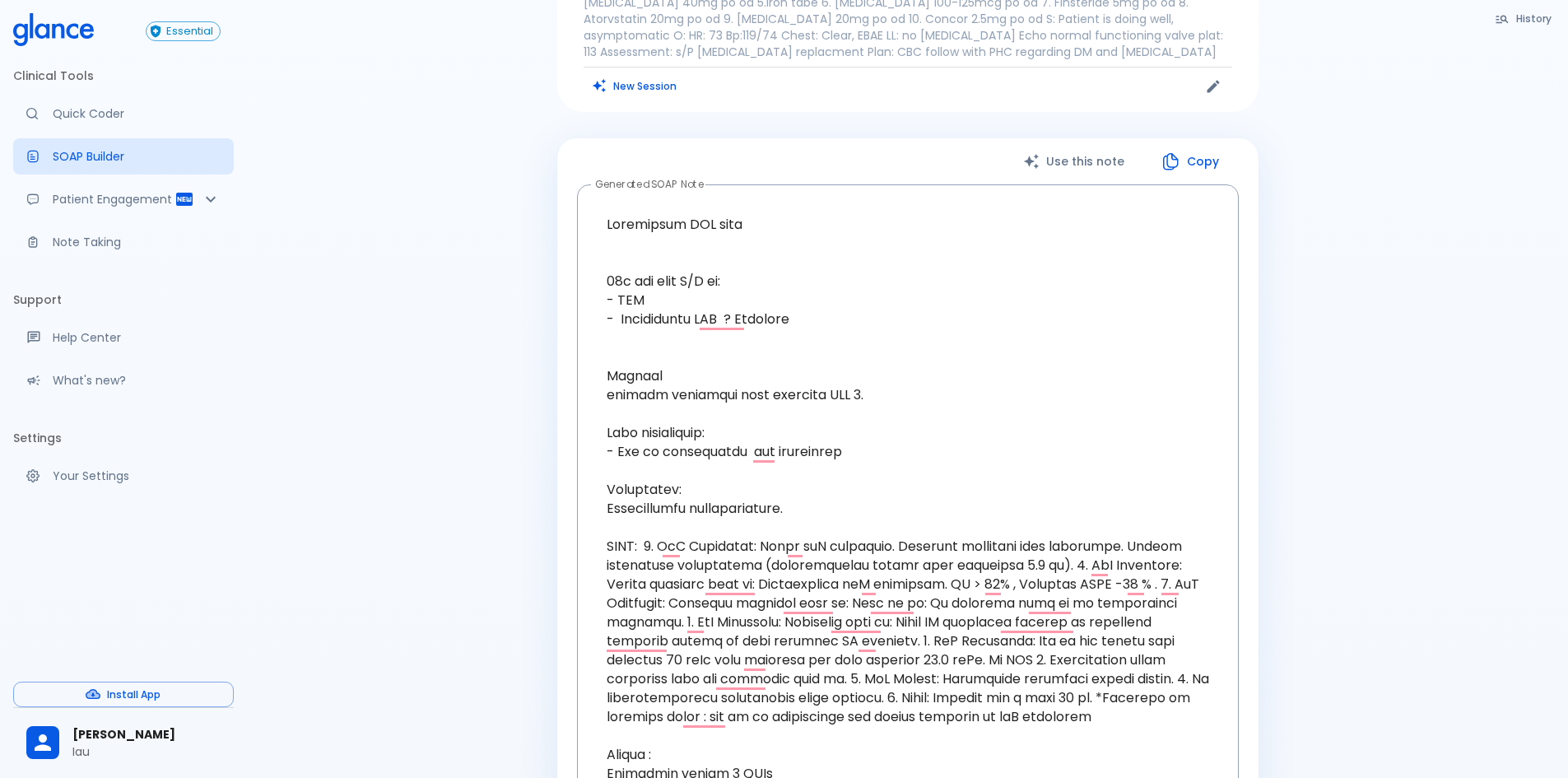
scroll to position [0, 0]
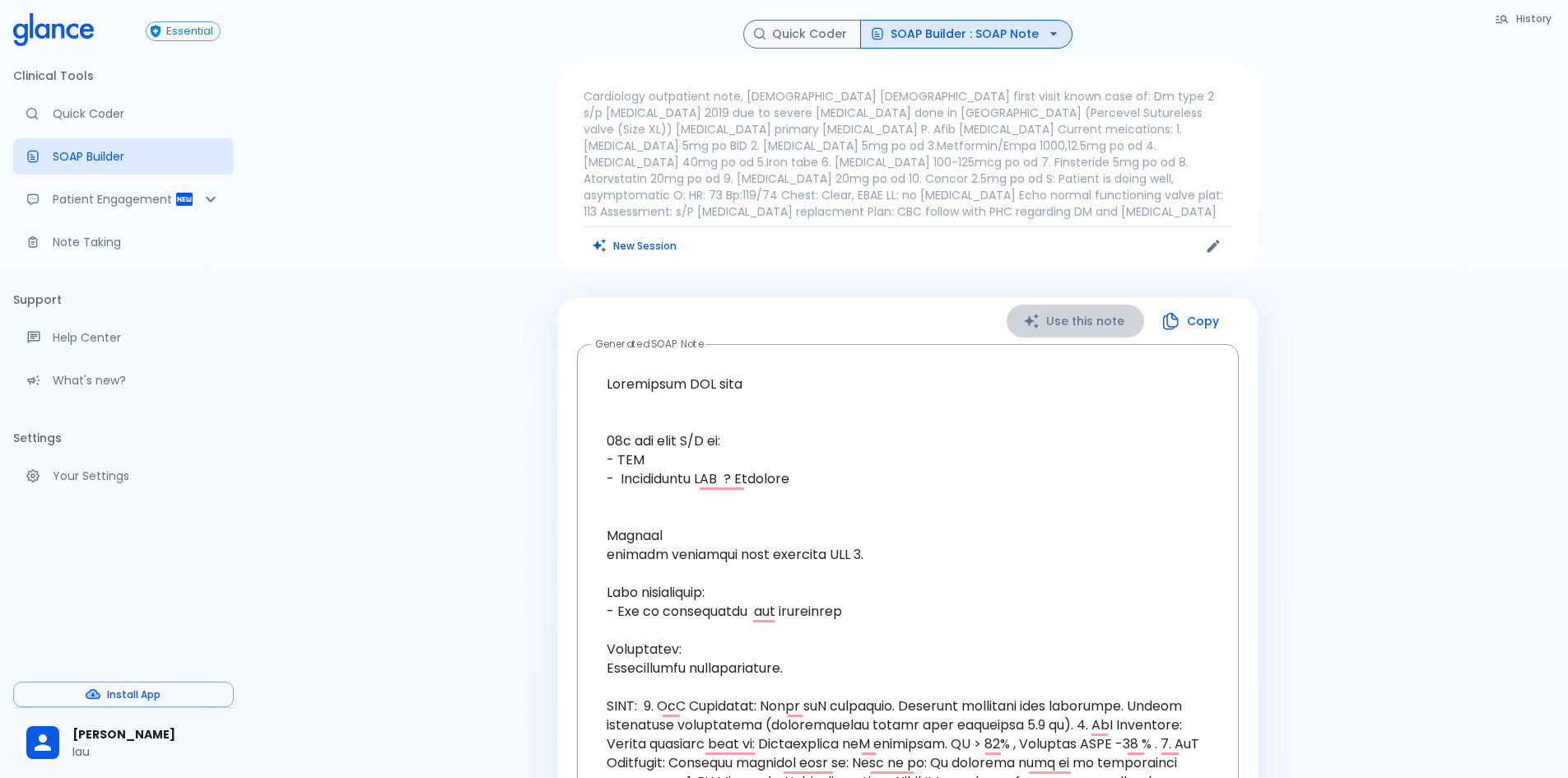
click at [1088, 319] on button "Use this note" at bounding box center [1075, 321] width 138 height 34
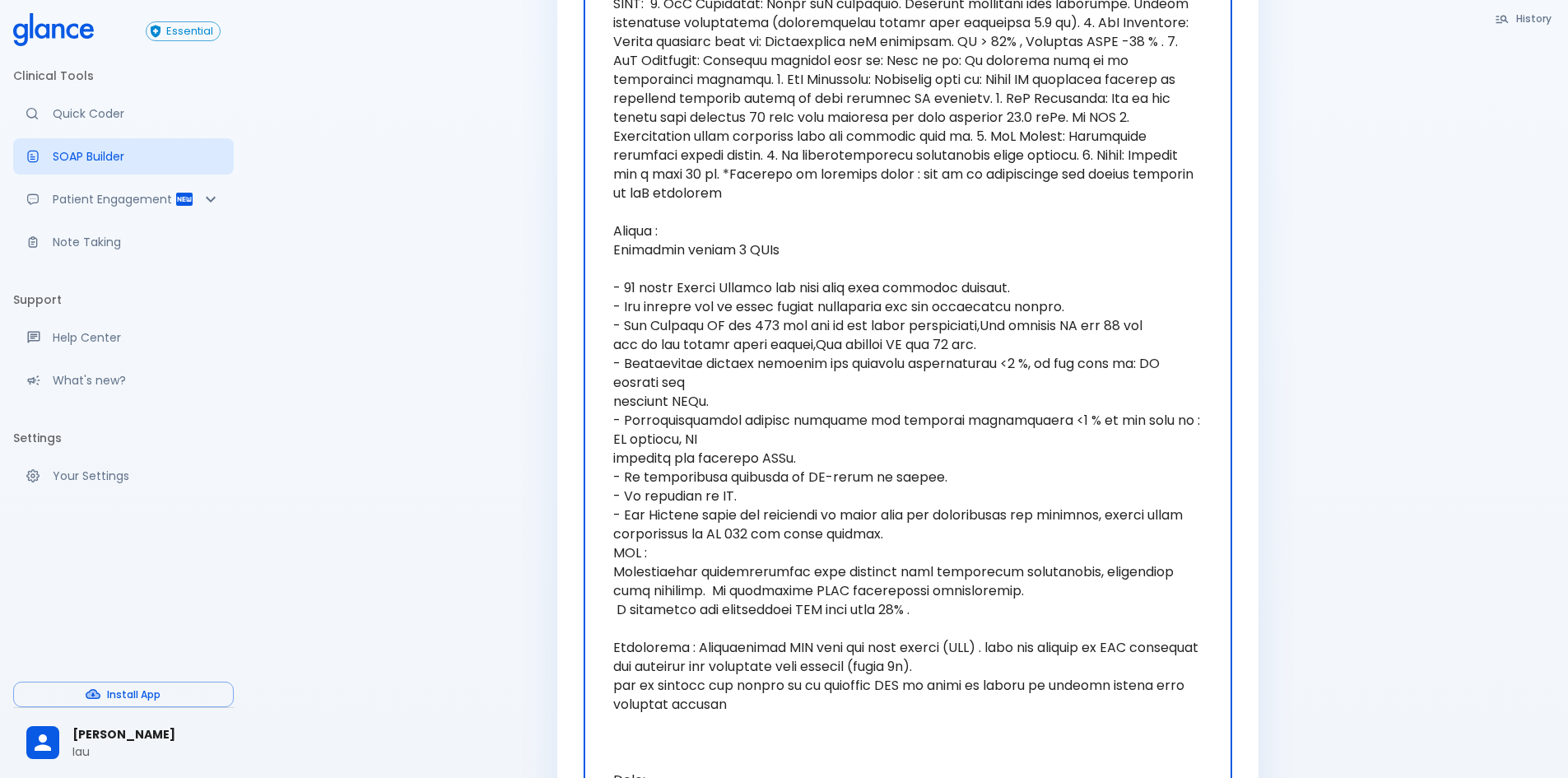
scroll to position [986, 0]
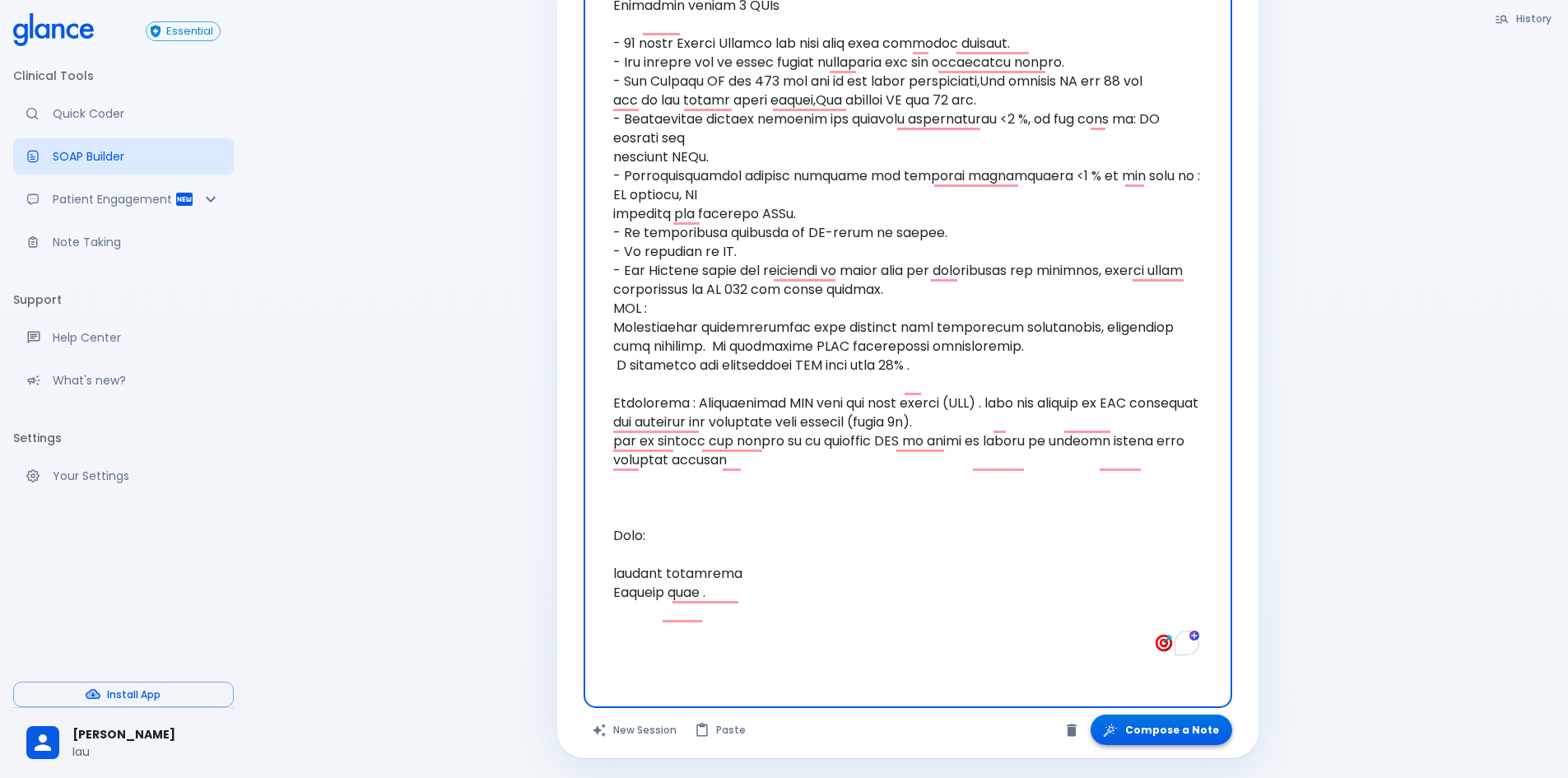
click at [1170, 724] on button "Compose a Note" at bounding box center [1161, 730] width 141 height 31
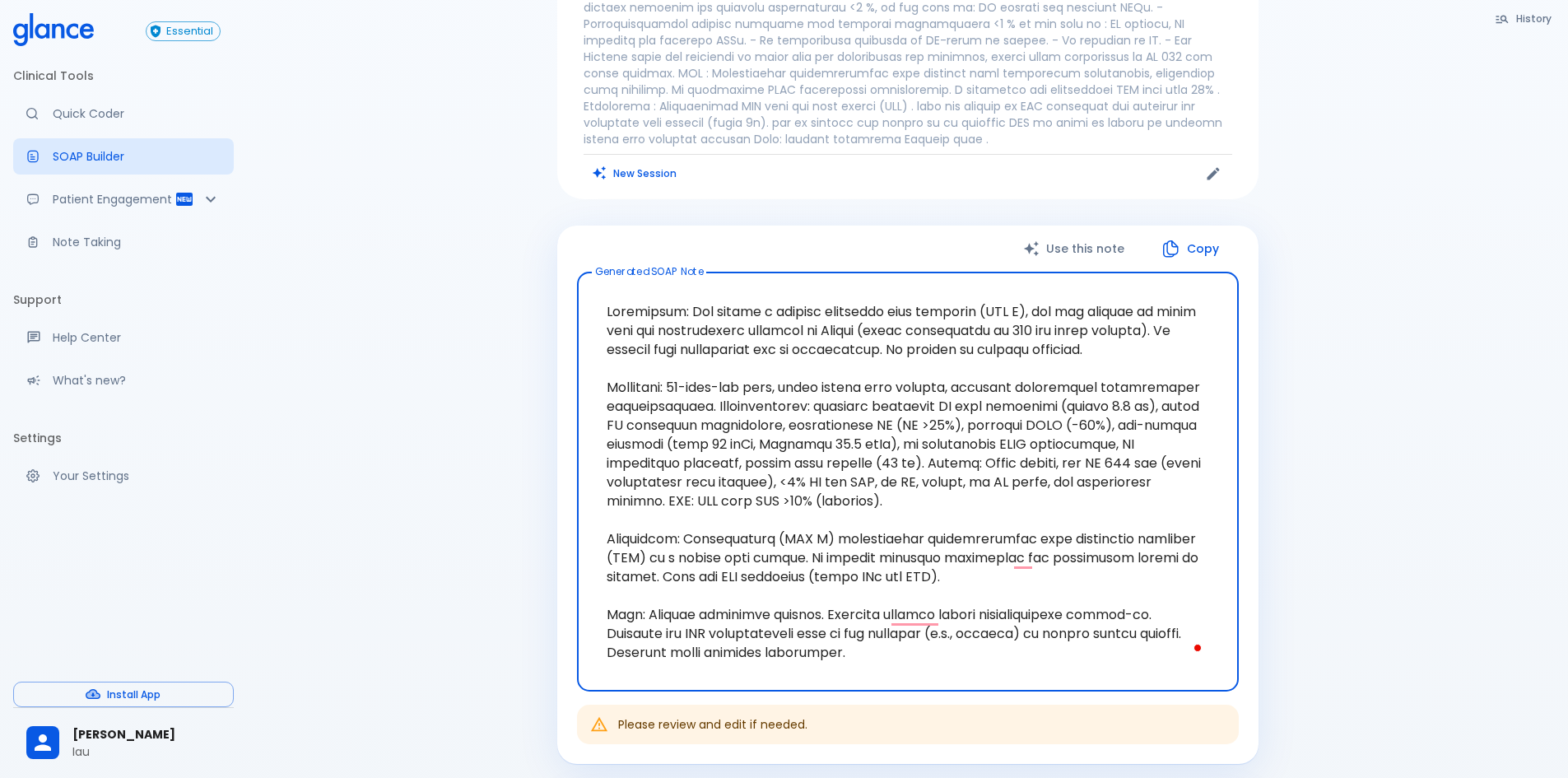
scroll to position [0, 0]
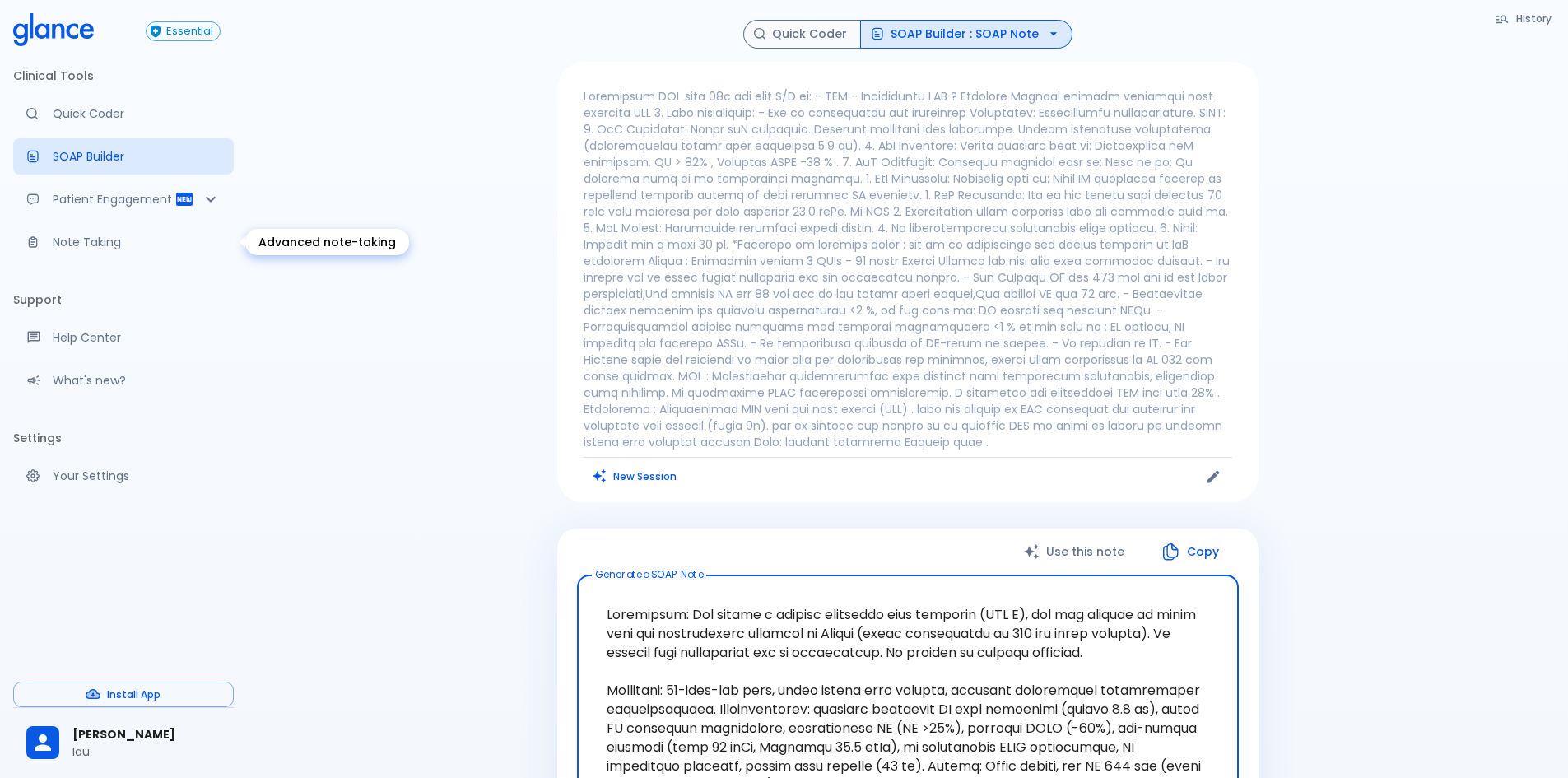
click at [111, 242] on p "Note Taking" at bounding box center [136, 242] width 168 height 16
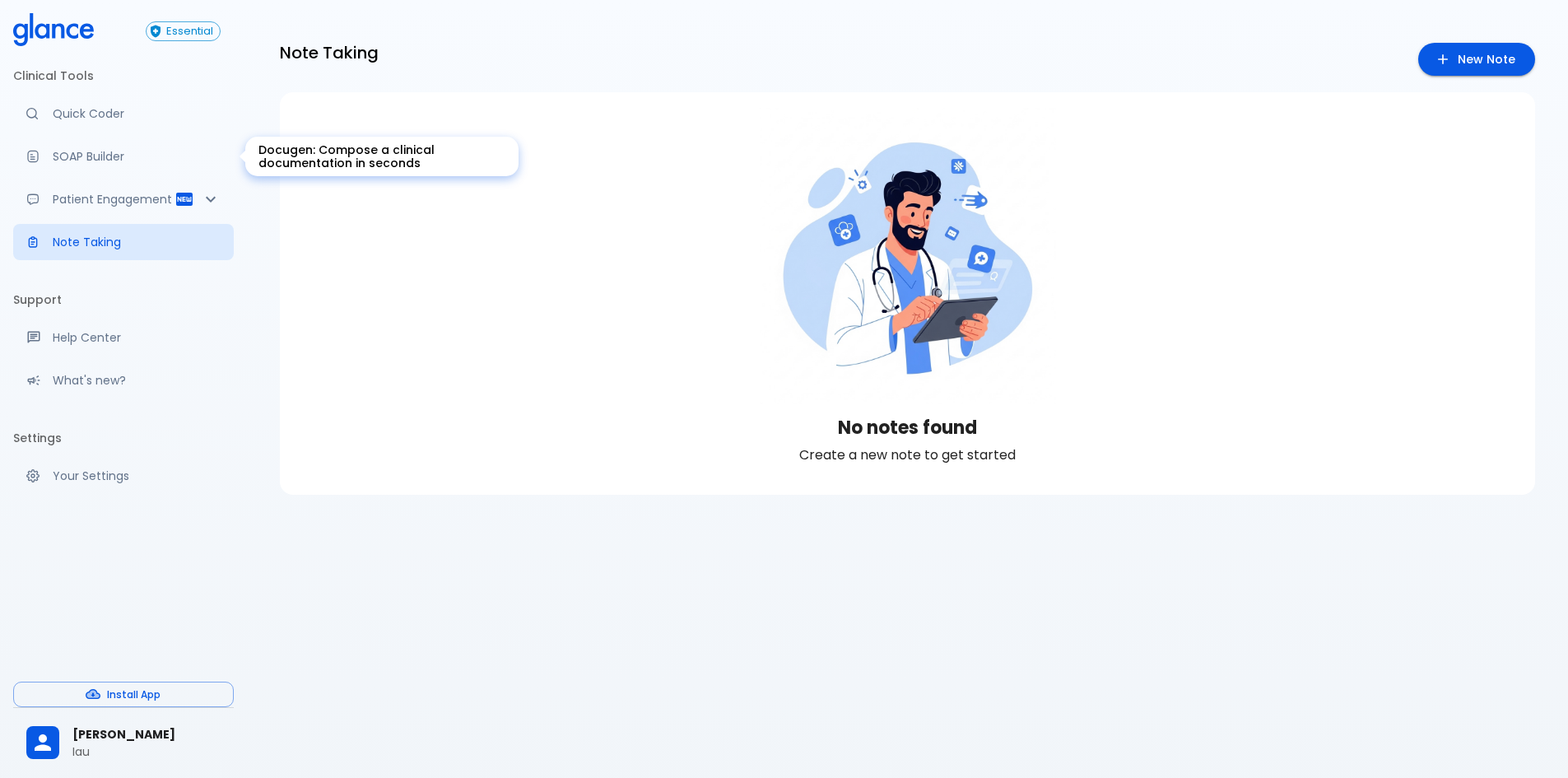
click at [115, 153] on p "SOAP Builder" at bounding box center [136, 156] width 168 height 16
click at [56, 154] on p "SOAP Builder" at bounding box center [136, 156] width 168 height 16
